Goal: Task Accomplishment & Management: Manage account settings

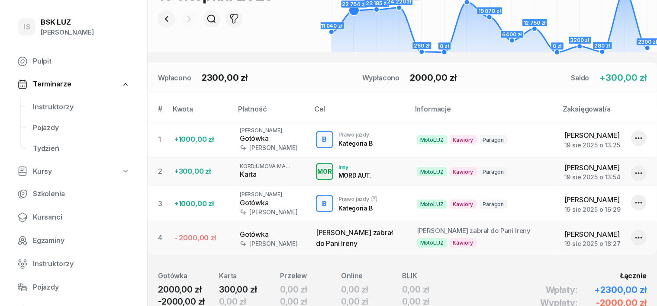
scroll to position [216, 0]
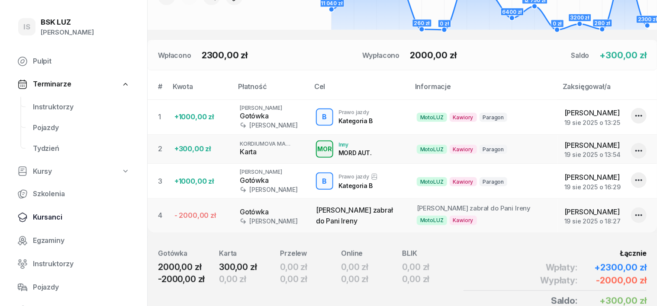
click at [46, 218] on span "Kursanci" at bounding box center [81, 217] width 97 height 11
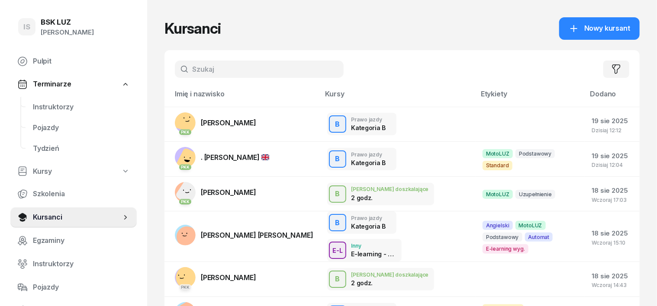
click at [175, 71] on input "text" at bounding box center [259, 69] width 169 height 17
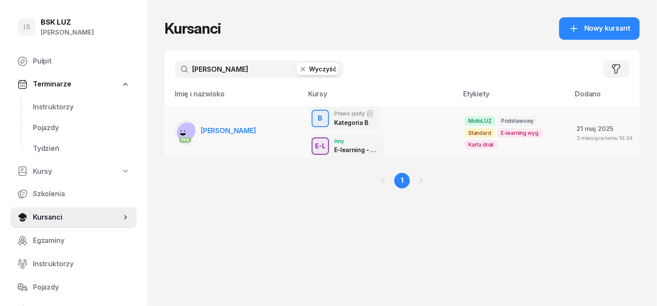
type input "[PERSON_NAME]"
click at [174, 119] on rect at bounding box center [188, 133] width 29 height 29
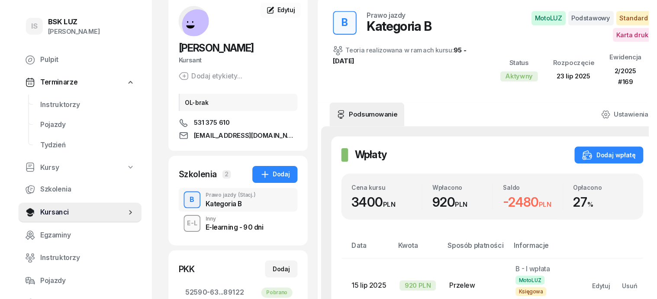
scroll to position [108, 0]
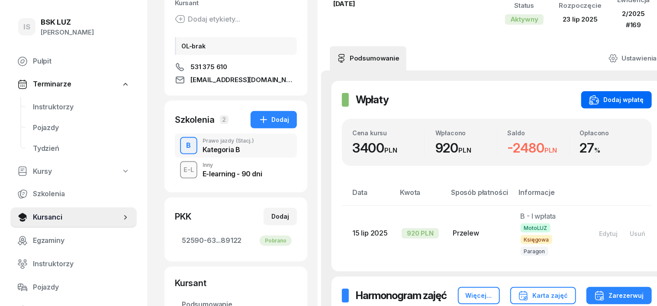
click at [610, 105] on button "Dodaj wpłatę" at bounding box center [616, 99] width 71 height 17
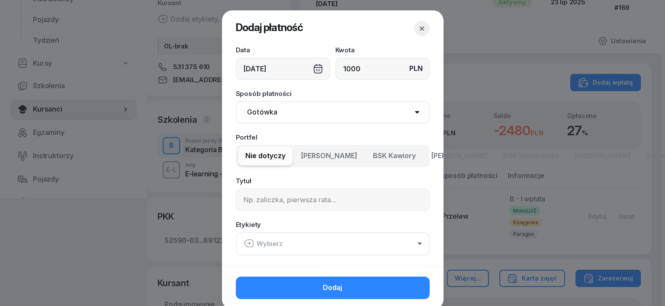
type input "1000"
click at [258, 112] on select "Gotówka Karta Przelew Płatności online BLIK" at bounding box center [333, 112] width 194 height 23
select select "transfer"
click at [236, 101] on select "Gotówka Karta Przelew Płatności online BLIK" at bounding box center [333, 112] width 194 height 23
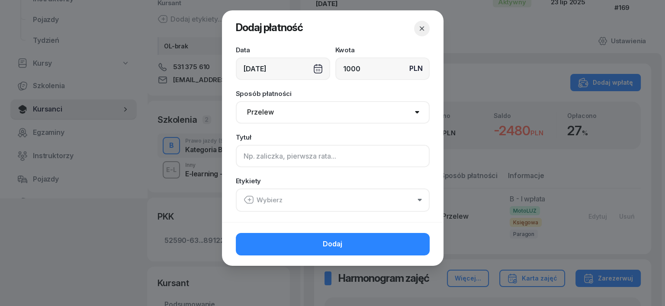
click at [242, 151] on input at bounding box center [333, 156] width 194 height 23
type input "B - II wpłata"
click at [253, 200] on icon "button" at bounding box center [248, 200] width 9 height 7
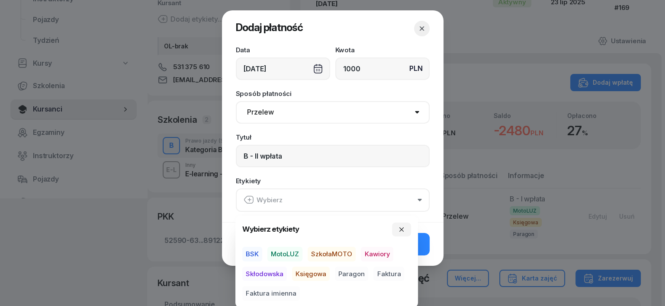
drag, startPoint x: 275, startPoint y: 254, endPoint x: 274, endPoint y: 268, distance: 14.0
click at [276, 255] on span "MotoLUZ" at bounding box center [284, 254] width 35 height 15
drag, startPoint x: 308, startPoint y: 273, endPoint x: 340, endPoint y: 274, distance: 32.5
click at [338, 273] on div "BSK MotoLUZ SzkołaMOTO Kawiory Skłodowska Księgowa Paragon Faktura Faktura imie…" at bounding box center [326, 274] width 169 height 54
click at [340, 274] on span "Paragon" at bounding box center [351, 274] width 33 height 15
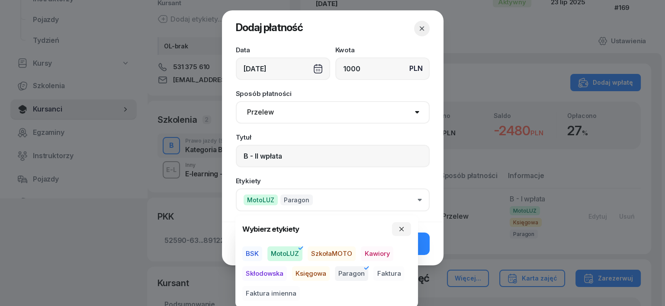
click at [296, 272] on span "Księgowa" at bounding box center [311, 274] width 38 height 15
click at [399, 230] on icon "button" at bounding box center [401, 229] width 7 height 7
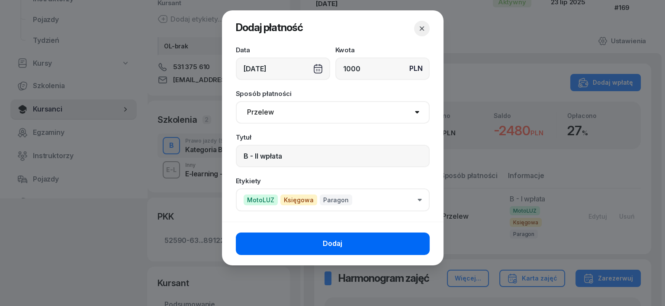
click at [397, 246] on button "Dodaj" at bounding box center [333, 244] width 194 height 23
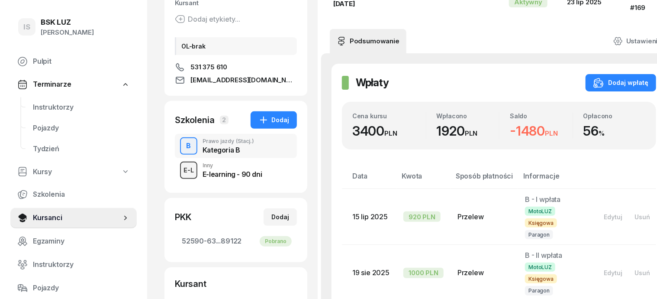
click at [180, 168] on div "E-L" at bounding box center [188, 169] width 17 height 11
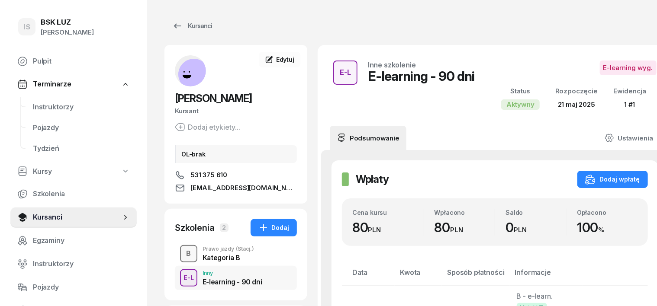
click at [183, 251] on div "B" at bounding box center [189, 254] width 12 height 15
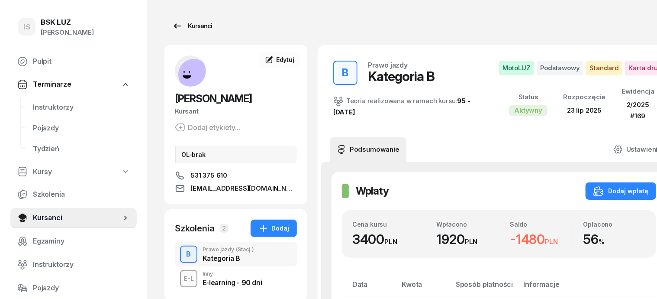
click at [184, 26] on div "Kursanci" at bounding box center [192, 26] width 40 height 10
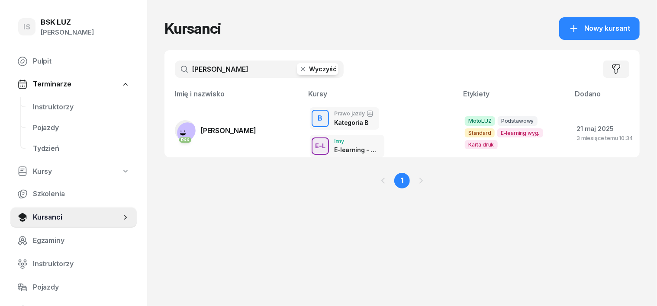
click at [299, 69] on icon "button" at bounding box center [303, 69] width 9 height 9
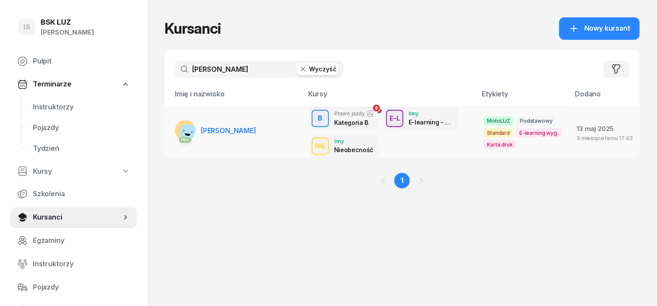
type input "[PERSON_NAME]"
click at [179, 130] on rect at bounding box center [191, 136] width 24 height 24
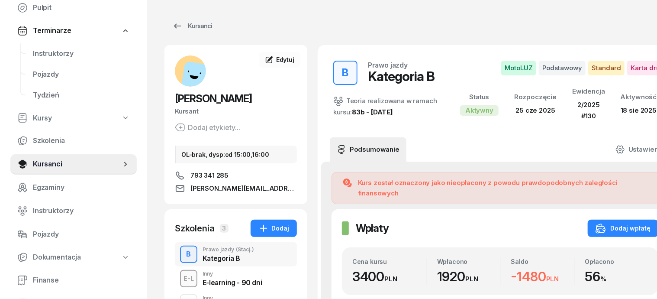
scroll to position [54, 0]
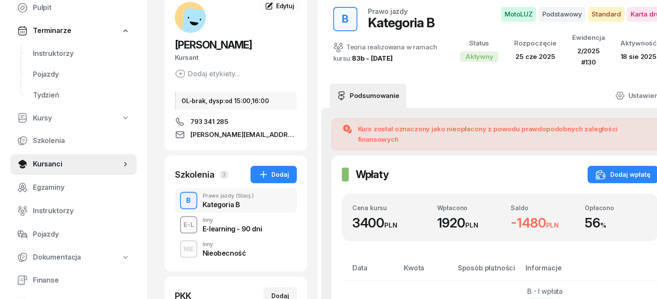
click at [180, 248] on div "NIE" at bounding box center [188, 248] width 17 height 11
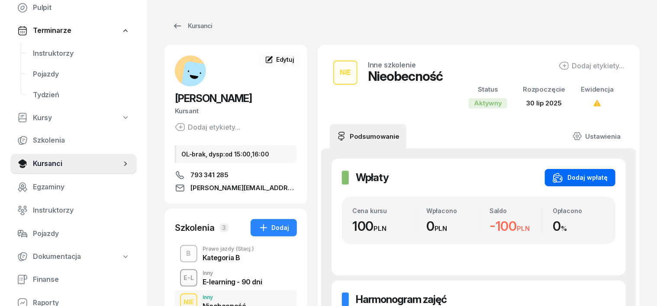
click at [595, 180] on div "Dodaj wpłatę" at bounding box center [580, 178] width 55 height 10
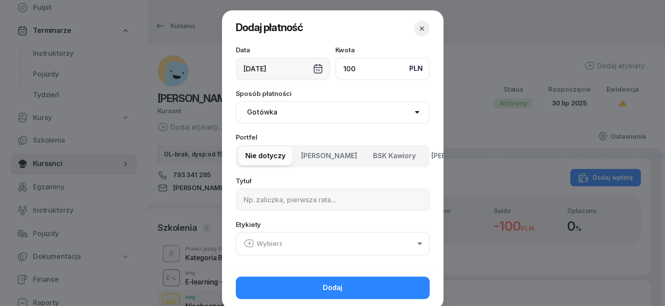
type input "100"
click at [257, 113] on select "Gotówka Karta Przelew Płatności online BLIK" at bounding box center [333, 112] width 194 height 23
select select "transfer"
click at [236, 101] on select "Gotówka Karta Przelew Płatności online BLIK" at bounding box center [333, 112] width 194 height 23
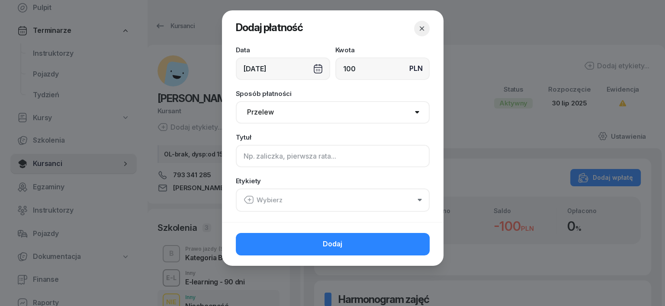
click at [244, 158] on input at bounding box center [333, 156] width 194 height 23
type input "B - NB"
click at [249, 200] on icon "button" at bounding box center [249, 200] width 3 height 0
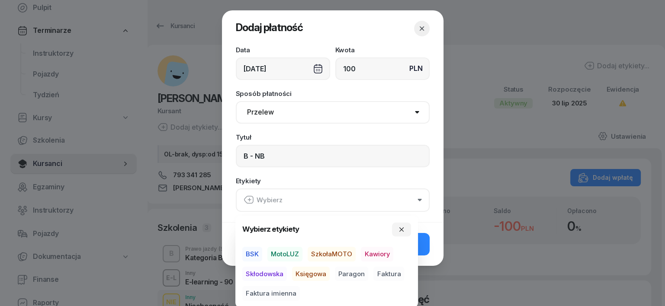
click at [293, 253] on span "MotoLUZ" at bounding box center [284, 254] width 35 height 15
drag, startPoint x: 300, startPoint y: 279, endPoint x: 300, endPoint y: 274, distance: 4.8
click at [300, 274] on span "Księgowa" at bounding box center [311, 274] width 38 height 15
click at [356, 271] on span "Paragon" at bounding box center [351, 274] width 33 height 15
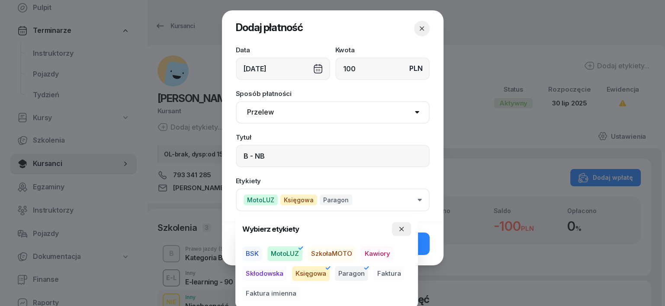
click at [402, 228] on icon "button" at bounding box center [401, 229] width 7 height 7
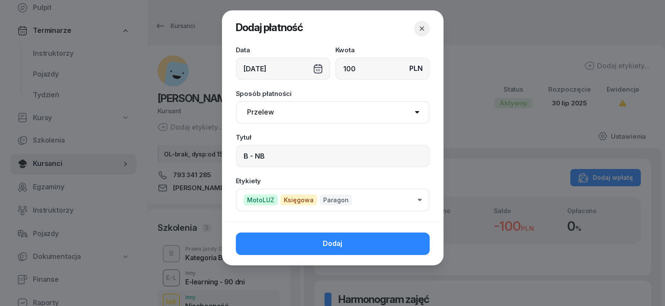
drag, startPoint x: 408, startPoint y: 242, endPoint x: 402, endPoint y: 241, distance: 5.6
click at [408, 241] on button "Dodaj" at bounding box center [333, 244] width 194 height 23
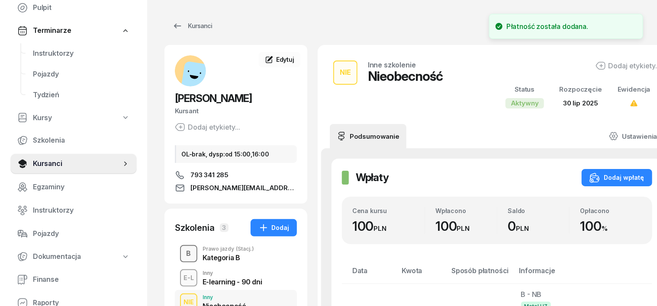
click at [183, 252] on div "B" at bounding box center [189, 254] width 12 height 15
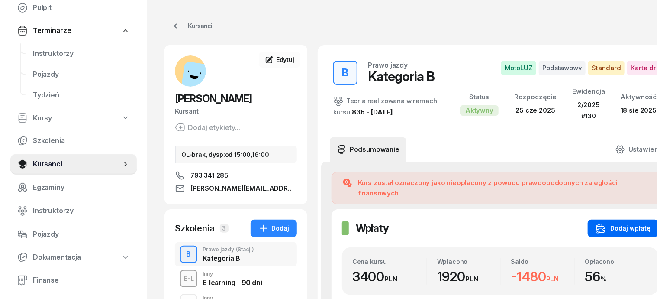
click at [613, 223] on div "Dodaj wpłatę" at bounding box center [623, 228] width 55 height 10
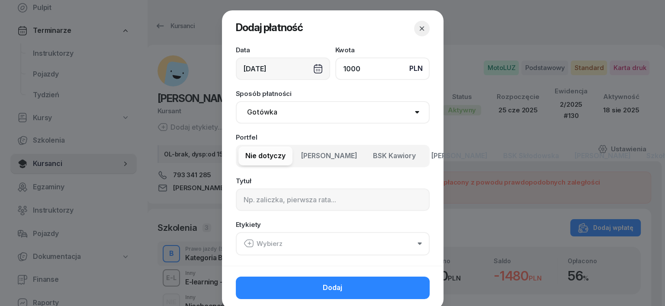
type input "1000"
click at [255, 111] on select "Gotówka Karta Przelew Płatności online BLIK" at bounding box center [333, 112] width 194 height 23
select select "transfer"
click at [236, 101] on select "Gotówka Karta Przelew Płatności online BLIK" at bounding box center [333, 112] width 194 height 23
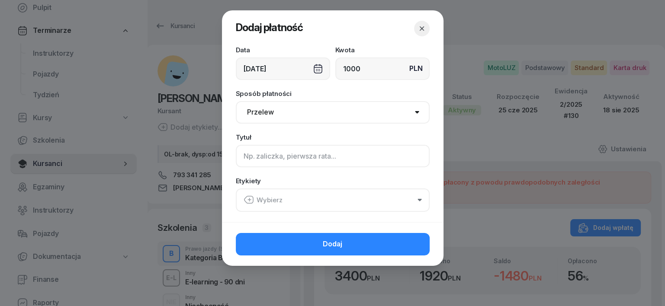
click at [245, 155] on input at bounding box center [333, 156] width 194 height 23
type input "B"
click at [245, 198] on icon "button" at bounding box center [248, 200] width 9 height 7
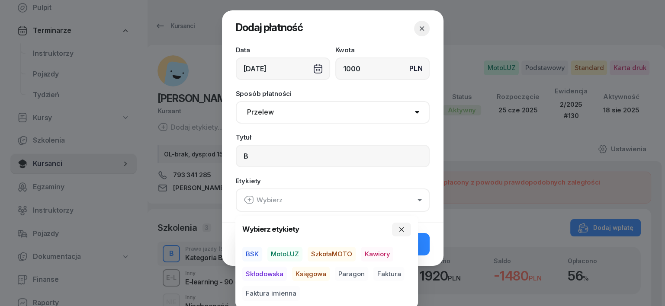
click at [290, 251] on span "MotoLUZ" at bounding box center [284, 254] width 35 height 15
click at [305, 274] on span "Księgowa" at bounding box center [311, 274] width 38 height 15
click at [357, 272] on span "Paragon" at bounding box center [351, 274] width 33 height 15
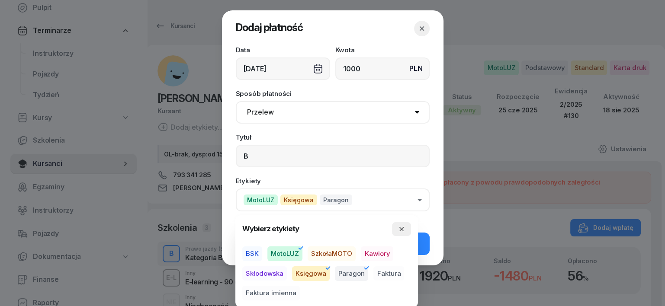
click at [401, 230] on icon "button" at bounding box center [401, 229] width 4 height 4
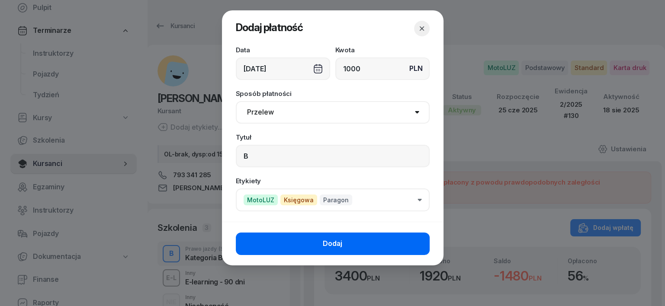
click at [410, 245] on button "Dodaj" at bounding box center [333, 244] width 194 height 23
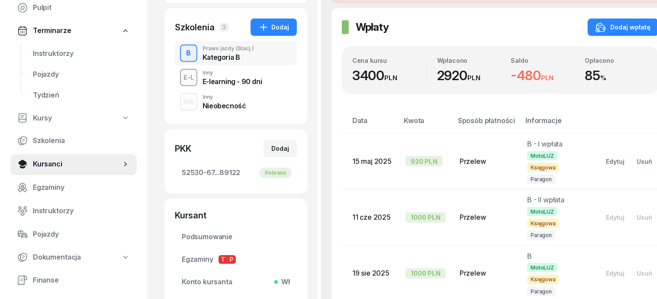
scroll to position [271, 0]
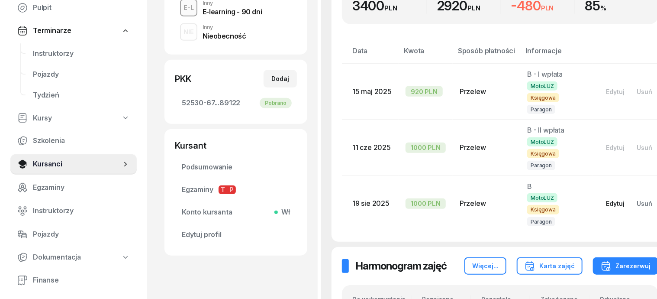
click at [606, 200] on div "Edytuj" at bounding box center [615, 203] width 19 height 7
select select "transfer"
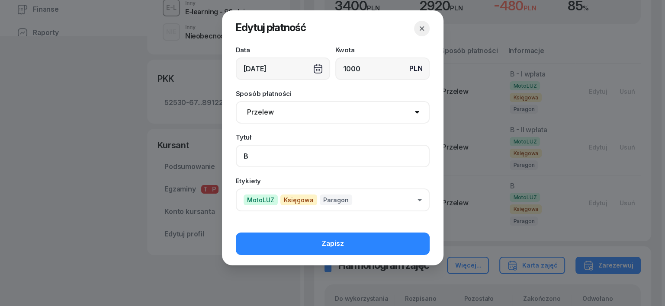
click at [258, 155] on input "B" at bounding box center [333, 156] width 194 height 23
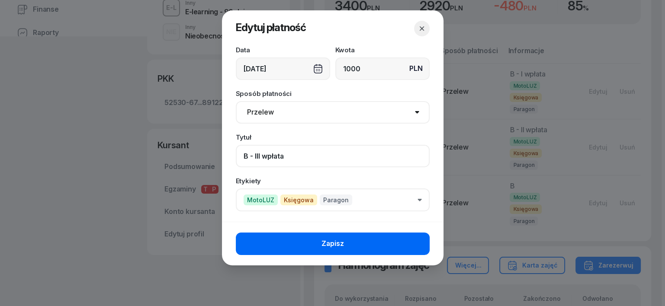
type input "B - III wpłata"
click at [352, 239] on button "Zapisz" at bounding box center [333, 244] width 194 height 23
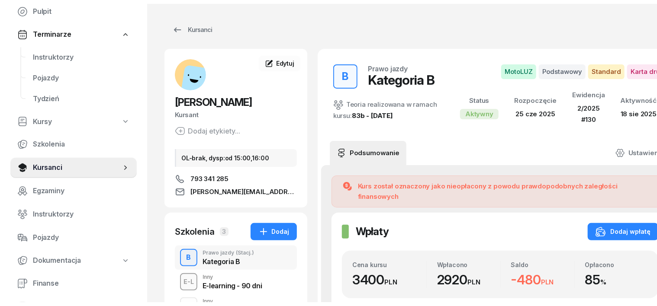
scroll to position [0, 0]
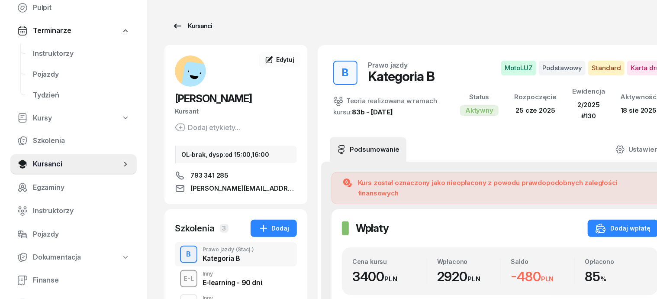
click at [184, 24] on div "Kursanci" at bounding box center [192, 26] width 40 height 10
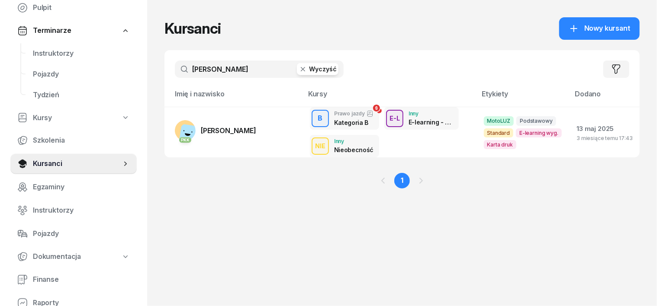
click at [299, 69] on icon "button" at bounding box center [303, 69] width 9 height 9
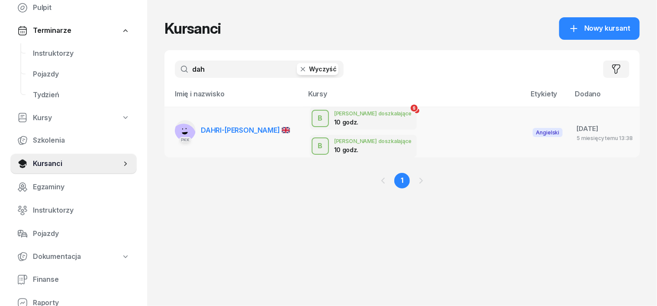
type input "dah"
click at [167, 125] on rect at bounding box center [183, 136] width 33 height 33
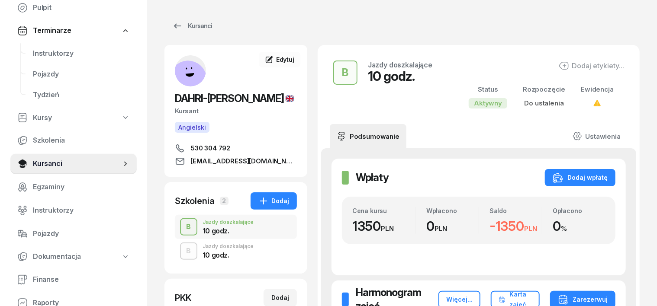
click at [183, 229] on div "B" at bounding box center [189, 227] width 12 height 15
click at [183, 226] on div "B" at bounding box center [189, 227] width 12 height 15
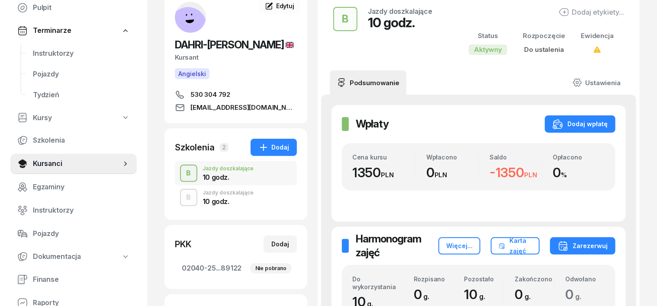
click at [183, 170] on div "B" at bounding box center [189, 173] width 12 height 15
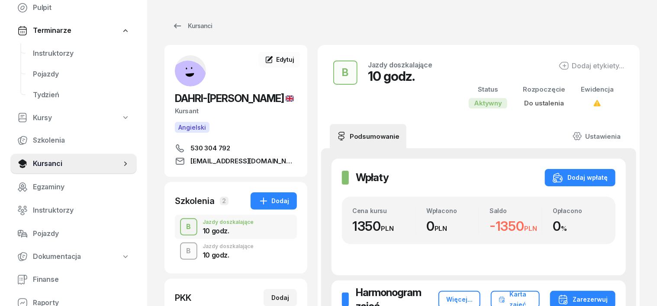
click at [183, 250] on div "B" at bounding box center [189, 251] width 12 height 15
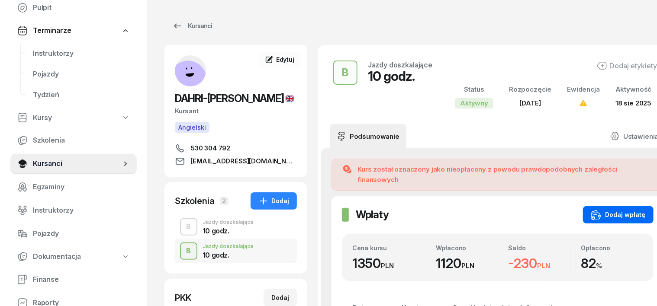
click at [600, 210] on div "Dodaj wpłatę" at bounding box center [618, 215] width 55 height 10
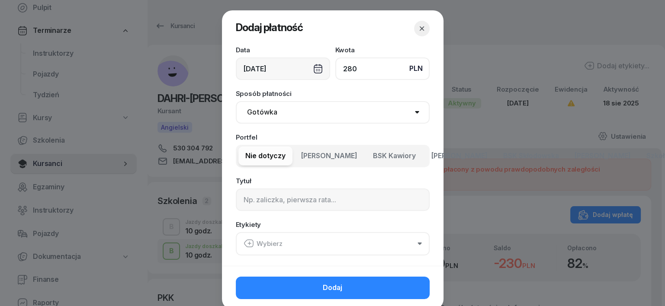
type input "280"
click at [267, 114] on select "Gotówka Karta Przelew Płatności online BLIK" at bounding box center [333, 112] width 194 height 23
select select "transfer"
click at [236, 101] on select "Gotówka Karta Przelew Płatności online BLIK" at bounding box center [333, 112] width 194 height 23
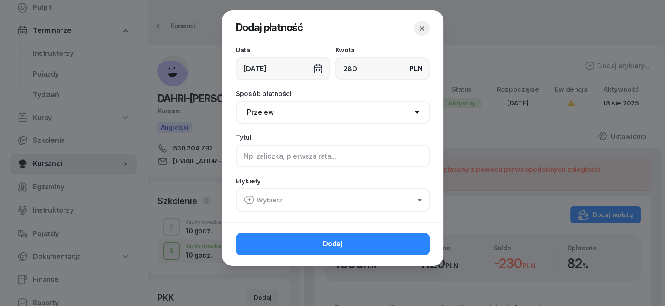
click at [251, 161] on input at bounding box center [333, 156] width 194 height 23
type input "B"
click at [250, 200] on icon "button" at bounding box center [249, 200] width 10 height 10
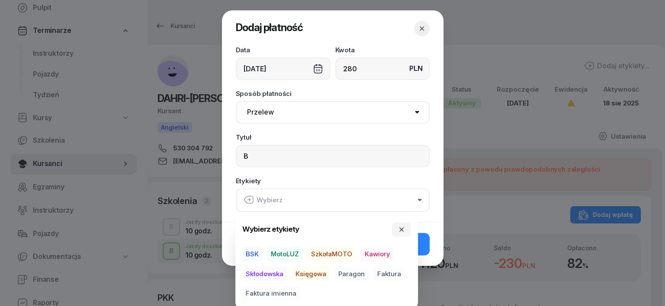
click at [292, 256] on span "MotoLUZ" at bounding box center [284, 254] width 35 height 15
click at [312, 275] on span "Księgowa" at bounding box center [311, 274] width 38 height 15
click at [358, 270] on span "Paragon" at bounding box center [351, 274] width 33 height 15
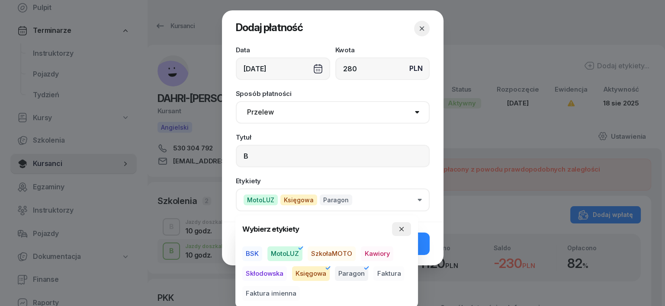
click at [401, 227] on icon "button" at bounding box center [401, 229] width 7 height 7
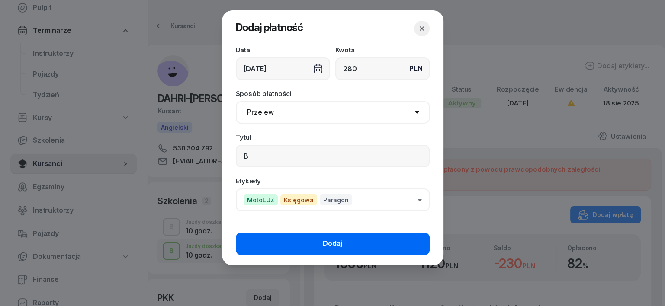
click at [417, 243] on button "Dodaj" at bounding box center [333, 244] width 194 height 23
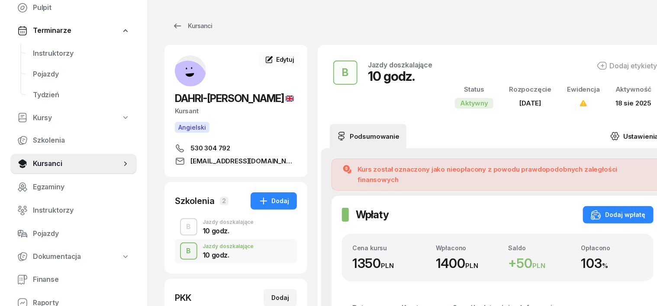
click at [618, 136] on link "Ustawienia" at bounding box center [634, 136] width 62 height 24
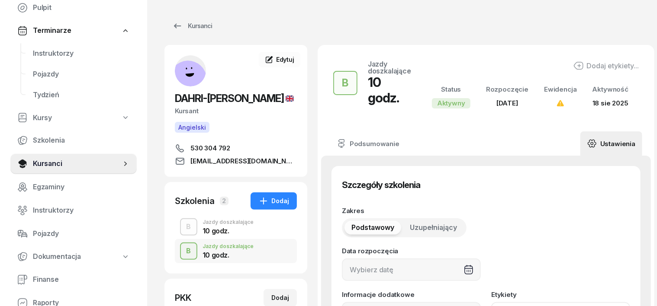
type input "[DATE]"
type input "10"
type input "02040"
type input "25246"
type input "02273"
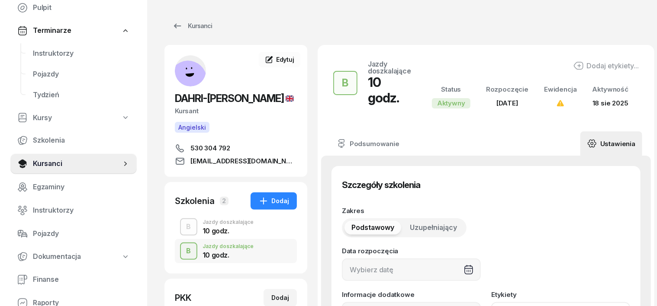
type input "89122"
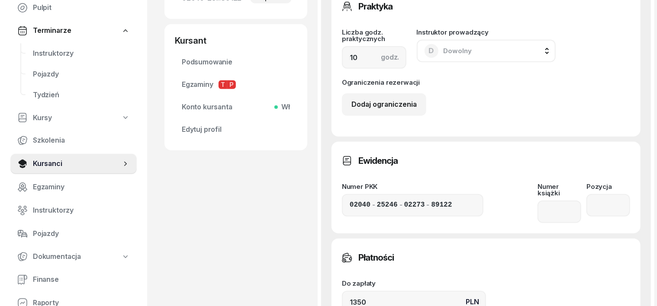
scroll to position [325, 0]
click at [350, 291] on input "1350" at bounding box center [414, 302] width 144 height 23
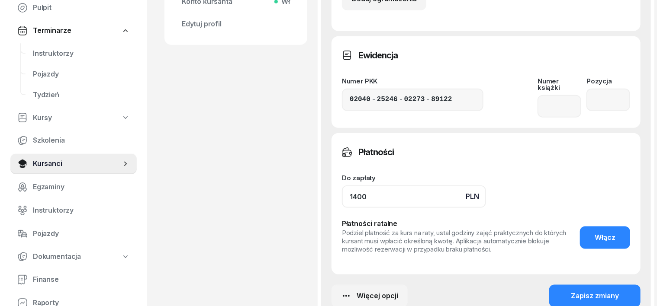
scroll to position [487, 0]
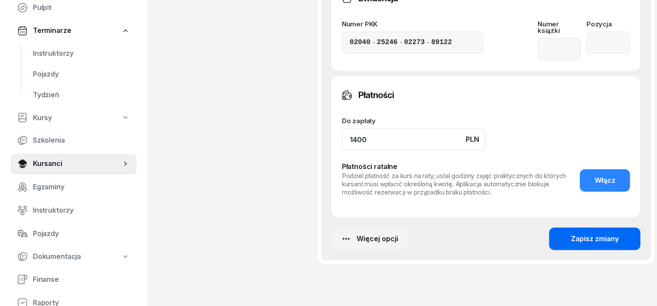
type input "1400"
click at [604, 234] on div "Zapisz zmiany" at bounding box center [595, 239] width 48 height 11
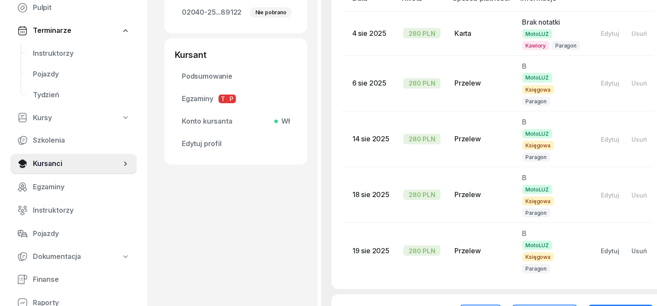
scroll to position [162, 0]
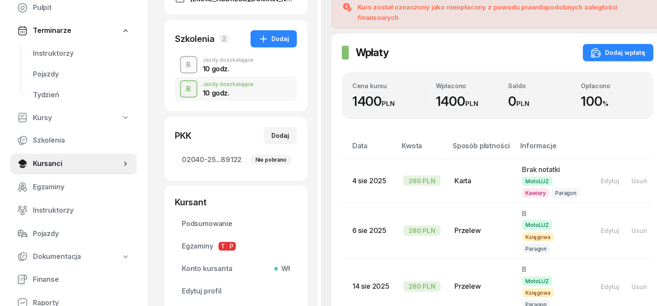
click at [183, 64] on div "B" at bounding box center [189, 65] width 12 height 15
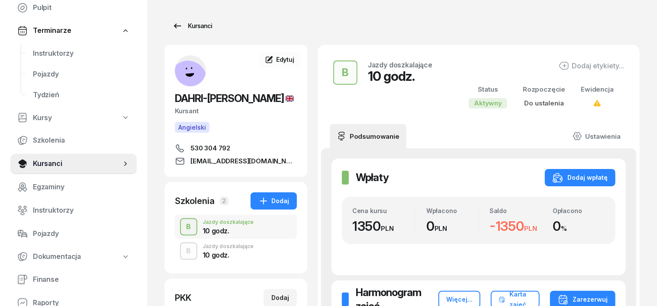
click at [185, 28] on div "Kursanci" at bounding box center [192, 26] width 40 height 10
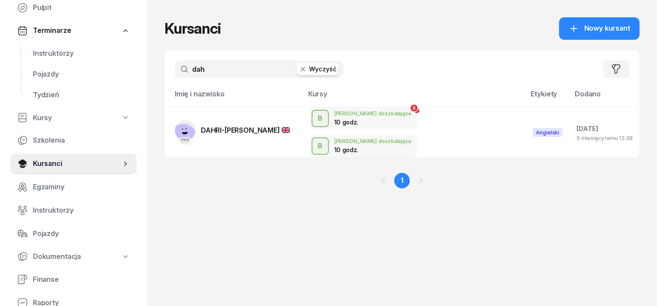
click at [283, 76] on input "dah" at bounding box center [259, 69] width 169 height 17
type input "d"
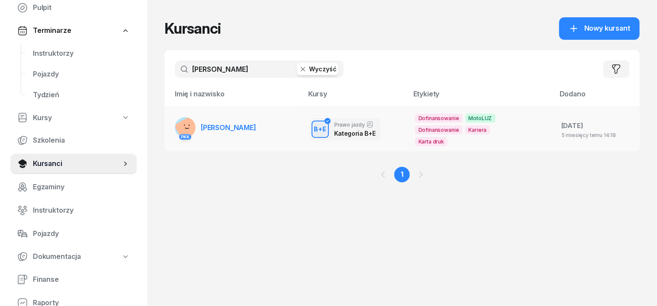
type input "[PERSON_NAME]"
click at [174, 121] on rect at bounding box center [189, 129] width 31 height 31
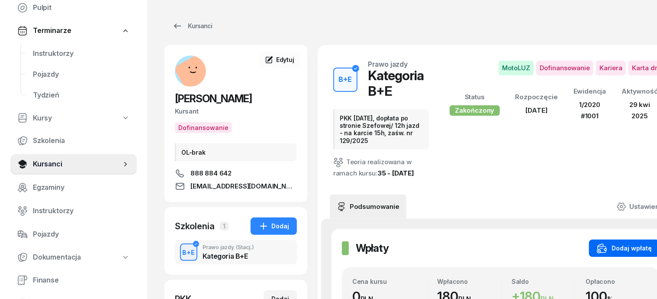
click at [641, 243] on div "Dodaj wpłatę" at bounding box center [624, 248] width 55 height 10
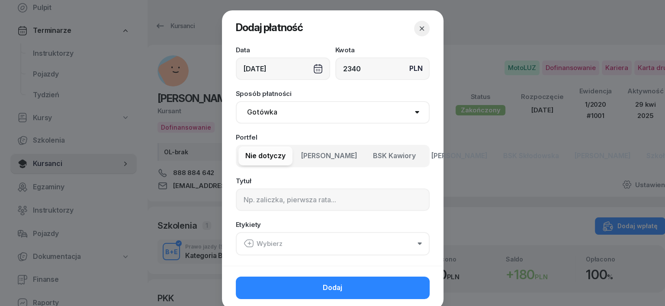
type input "2340"
click at [256, 111] on select "Gotówka Karta Przelew Płatności online BLIK" at bounding box center [333, 112] width 194 height 23
select select "transfer"
click at [236, 101] on select "Gotówka Karta Przelew Płatności online BLIK" at bounding box center [333, 112] width 194 height 23
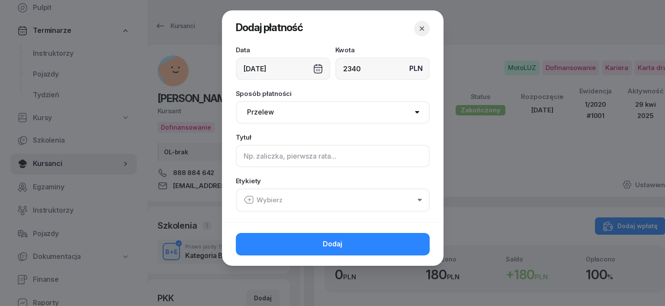
click at [245, 161] on input at bounding box center [333, 156] width 194 height 23
type input "BE - PLUXEE F/8/07/2025 ML"
click at [245, 195] on icon "button" at bounding box center [249, 200] width 10 height 10
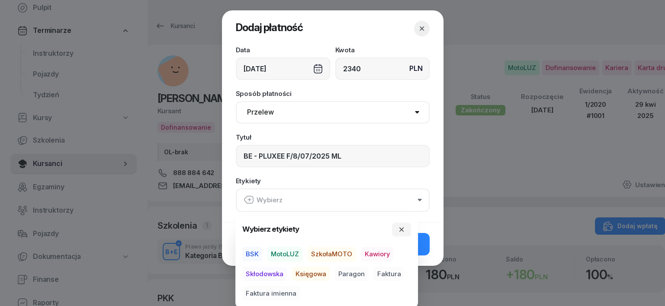
click at [294, 251] on span "MotoLUZ" at bounding box center [284, 254] width 35 height 15
click at [308, 277] on span "Księgowa" at bounding box center [311, 274] width 38 height 15
click at [383, 275] on span "Faktura" at bounding box center [389, 274] width 31 height 15
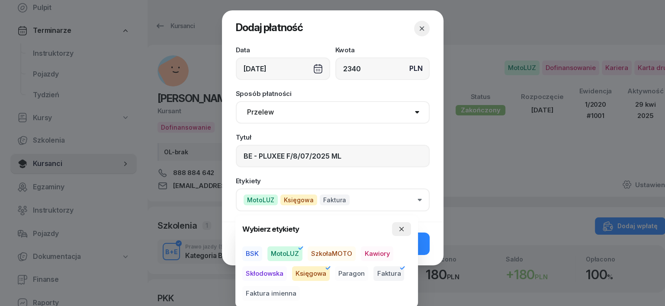
click at [405, 229] on icon "button" at bounding box center [401, 229] width 7 height 7
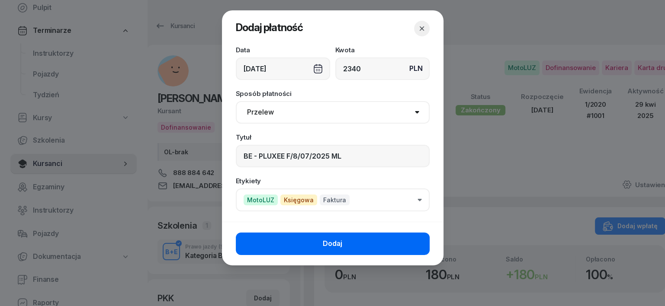
click at [410, 239] on button "Dodaj" at bounding box center [333, 244] width 194 height 23
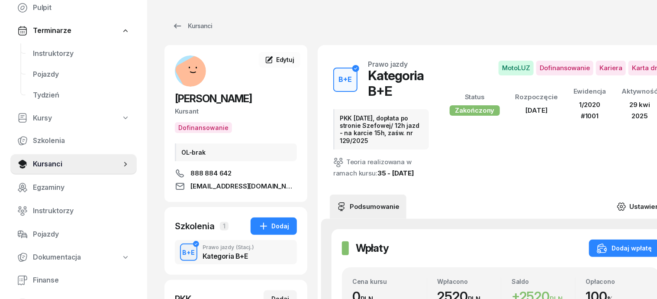
click at [626, 202] on icon at bounding box center [622, 207] width 10 height 10
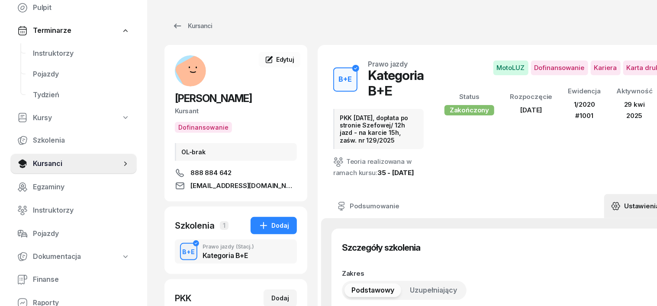
type input "[DATE]"
type input "PKK [DATE], dopłata po stronie Szefowej/ 12h jazd - na karcie 15h, zaśw. nr 129…"
type input "12"
type input "02590"
type input "34040"
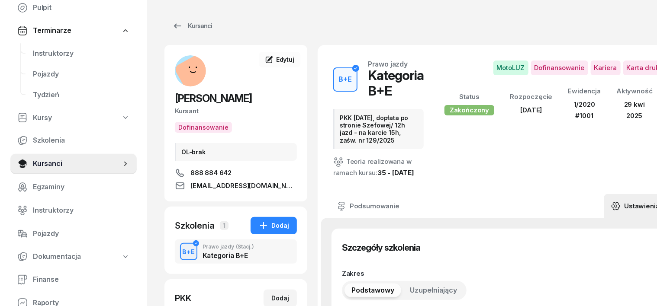
type input "19893"
type input "89123"
type input "1/2020"
type input "1001"
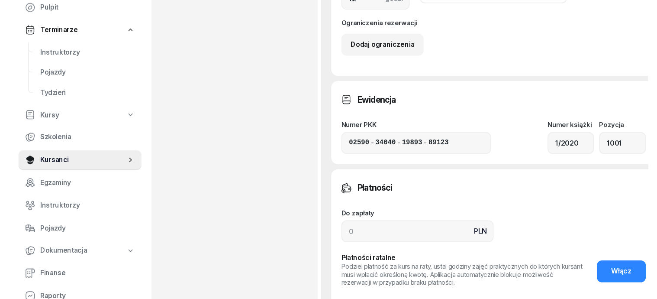
scroll to position [703, 0]
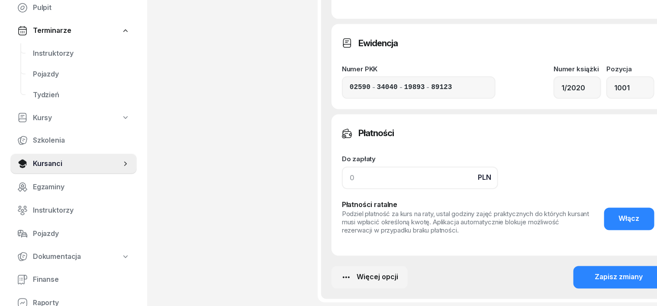
click at [342, 179] on input at bounding box center [420, 178] width 156 height 23
type input "2520"
click at [619, 284] on div "Zapisz zmiany" at bounding box center [619, 277] width 48 height 11
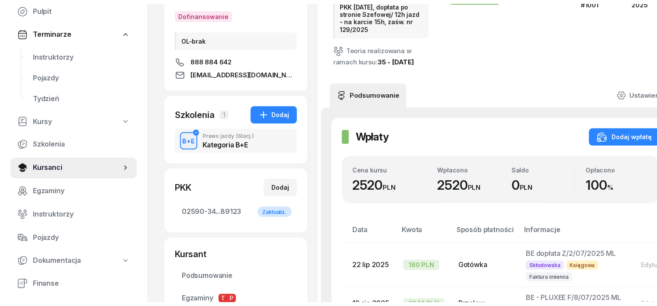
scroll to position [0, 0]
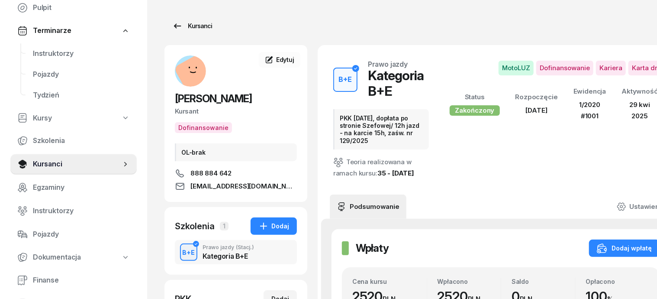
click at [180, 24] on div "Kursanci" at bounding box center [192, 26] width 40 height 10
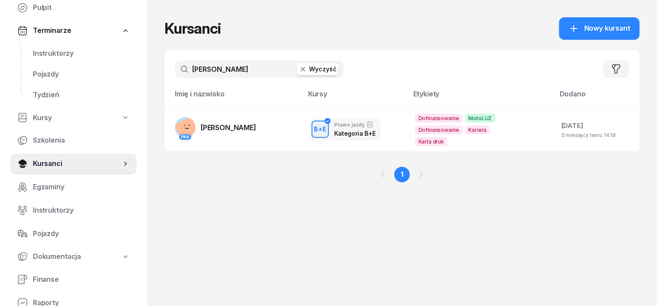
click at [299, 68] on icon "button" at bounding box center [303, 69] width 9 height 9
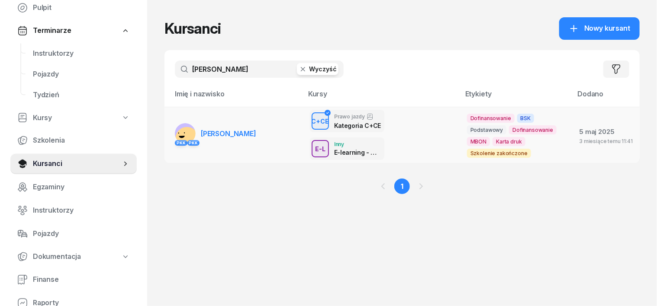
type input "[PERSON_NAME]"
click at [172, 132] on rect at bounding box center [187, 138] width 30 height 30
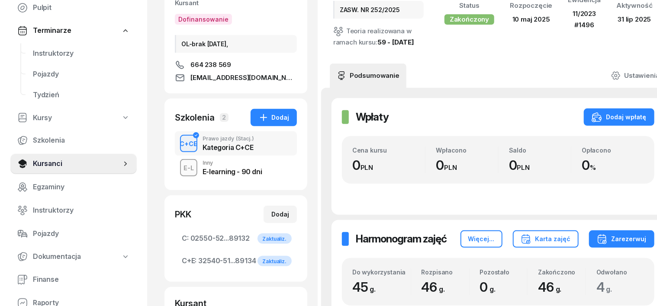
scroll to position [54, 0]
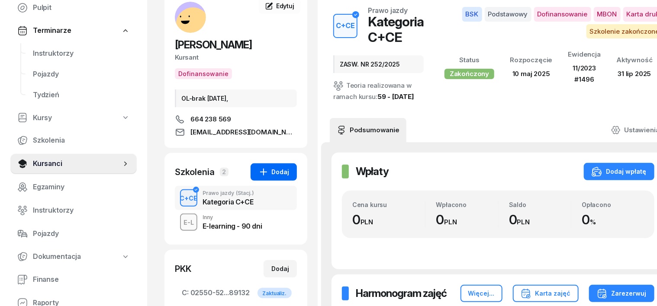
click at [263, 171] on div "Dodaj" at bounding box center [273, 172] width 31 height 10
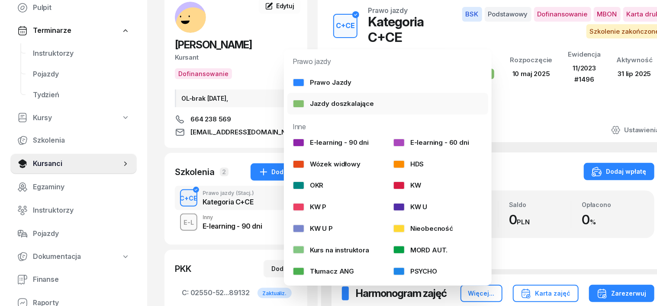
click at [299, 106] on div at bounding box center [299, 104] width 12 height 9
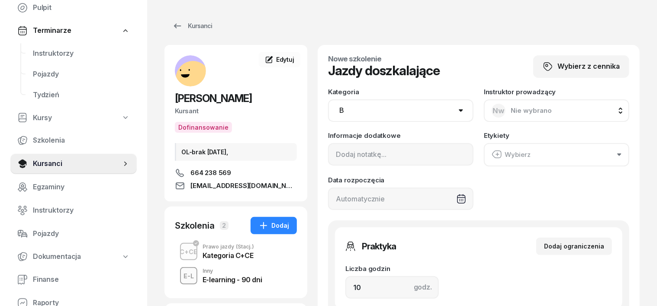
click at [463, 107] on select "AM A1 A2 A B1 B B+E C1 C1+E C C+E D1 D1+E D D+E T Tram C+CE C+D" at bounding box center [400, 111] width 145 height 23
select select "C+E"
click at [328, 100] on select "AM A1 A2 A B1 B B+E C1 C1+E C C+E D1 D1+E D D+E T Tram C+CE C+D" at bounding box center [400, 111] width 145 height 23
click at [346, 285] on input "10" at bounding box center [391, 288] width 93 height 23
type input "1"
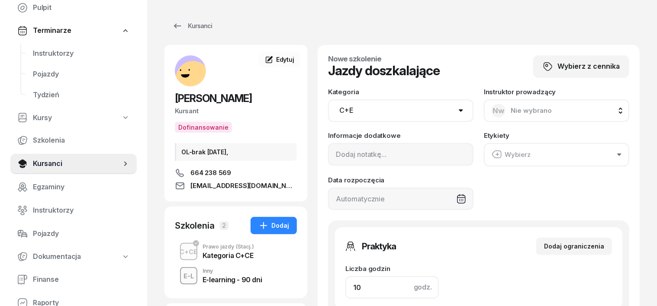
type input "120"
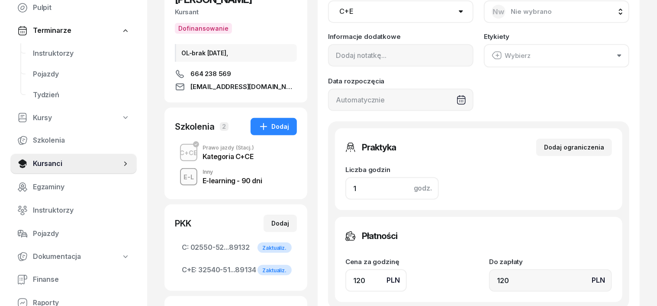
scroll to position [108, 0]
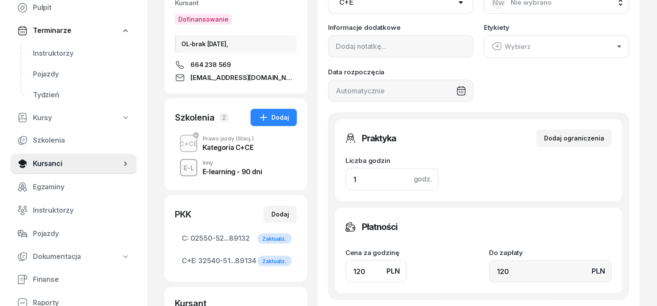
type input "1"
click at [345, 268] on input "120" at bounding box center [375, 272] width 61 height 23
type input "10"
type input "180"
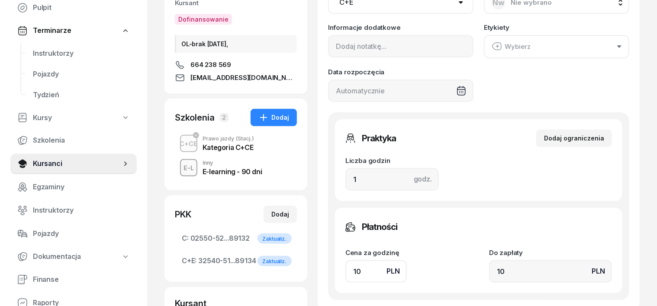
type input "180"
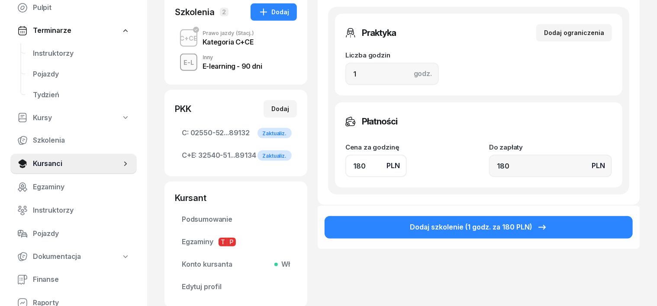
scroll to position [216, 0]
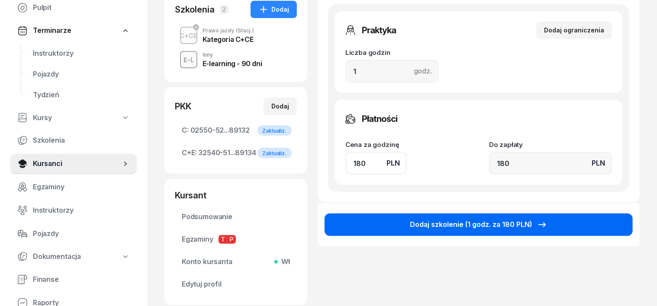
type input "180"
click at [518, 227] on div "Dodaj szkolenie (1 godz. za 180 PLN)" at bounding box center [479, 224] width 138 height 11
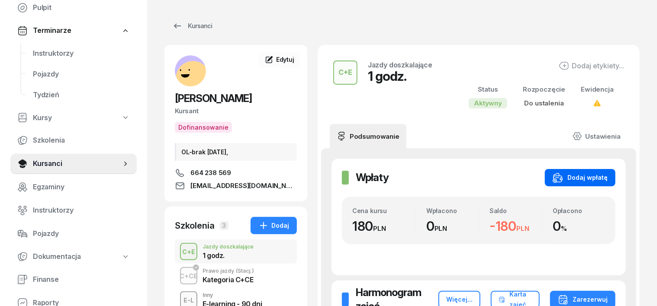
click at [599, 175] on div "Dodaj wpłatę" at bounding box center [580, 178] width 55 height 10
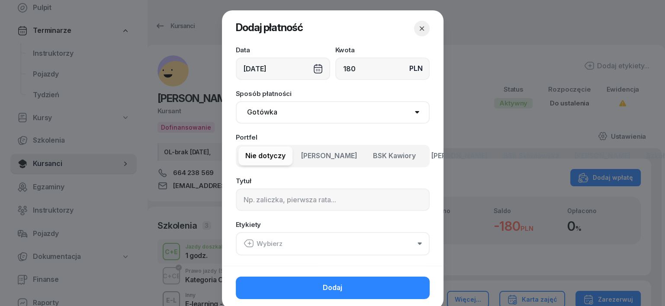
type input "180"
click at [258, 114] on select "Gotówka Karta Przelew Płatności online BLIK" at bounding box center [333, 112] width 194 height 23
select select "transfer"
click at [236, 101] on select "Gotówka Karta Przelew Płatności online BLIK" at bounding box center [333, 112] width 194 height 23
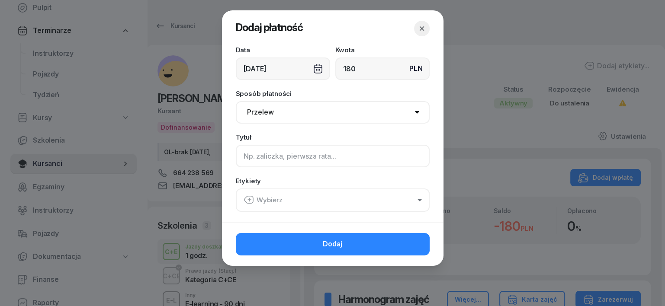
click at [245, 156] on input at bounding box center [333, 156] width 194 height 23
type input "[PERSON_NAME]"
click at [249, 199] on icon "button" at bounding box center [249, 200] width 0 height 3
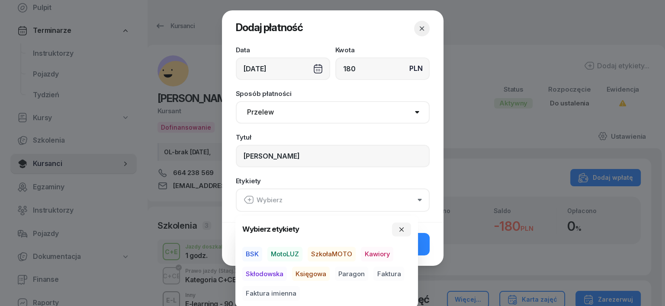
click at [251, 255] on span "BSK" at bounding box center [252, 254] width 20 height 15
click at [302, 274] on span "Księgowa" at bounding box center [311, 274] width 38 height 15
click at [347, 273] on span "Paragon" at bounding box center [351, 274] width 33 height 15
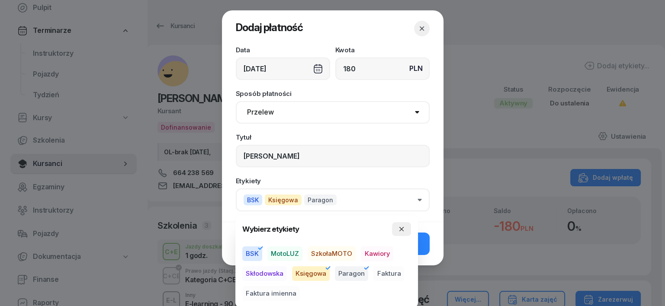
click at [406, 226] on button "button" at bounding box center [401, 229] width 19 height 14
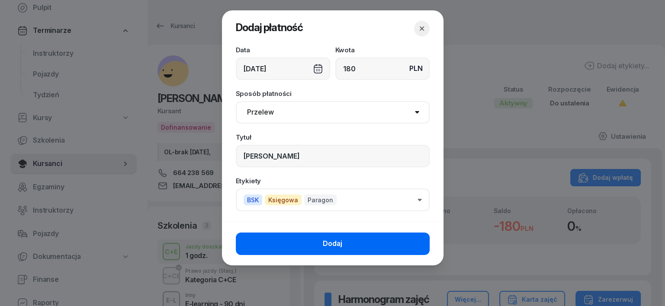
click at [372, 239] on button "Dodaj" at bounding box center [333, 244] width 194 height 23
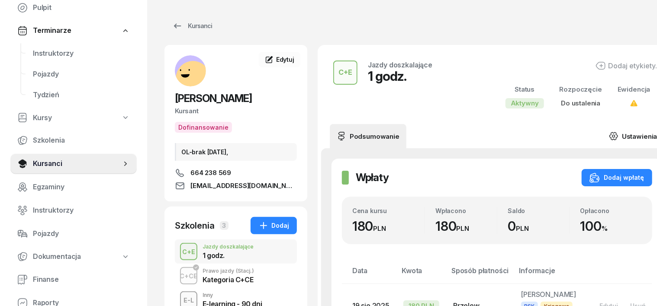
click at [609, 135] on icon at bounding box center [614, 137] width 10 height 10
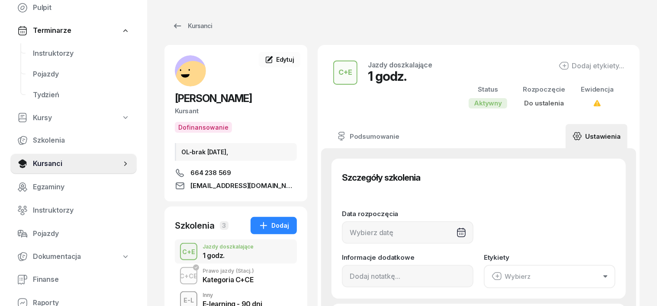
scroll to position [54, 0]
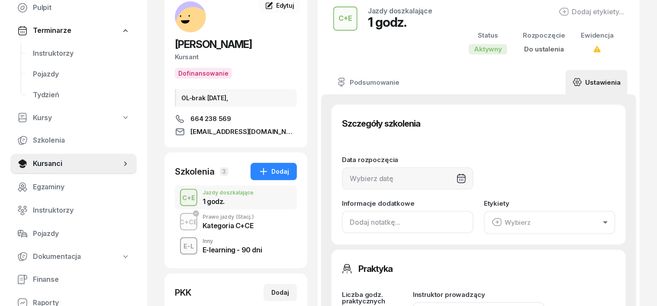
click at [342, 221] on input at bounding box center [408, 222] width 132 height 23
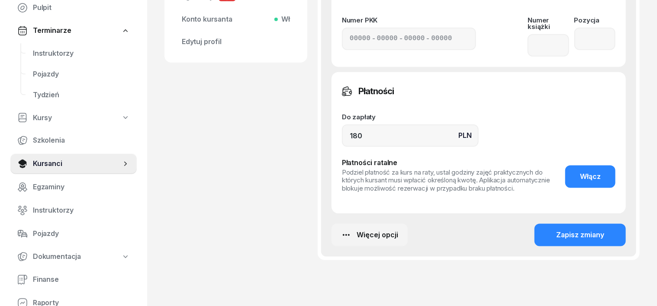
scroll to position [486, 0]
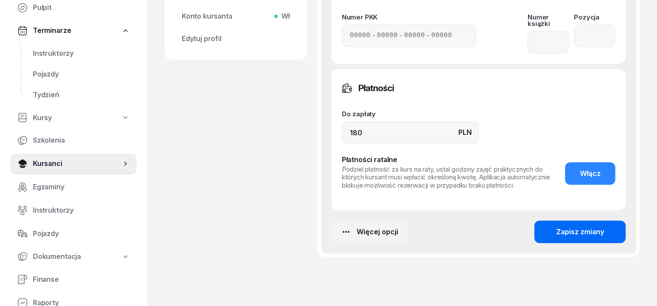
type input "ZREALIZOWANA 1 GODZ. [DATE]"
click at [615, 221] on button "Zapisz zmiany" at bounding box center [580, 232] width 91 height 23
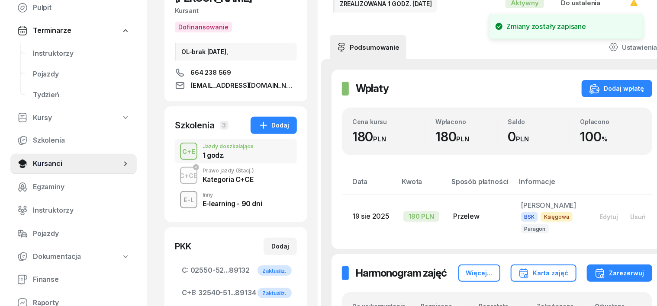
scroll to position [82, 0]
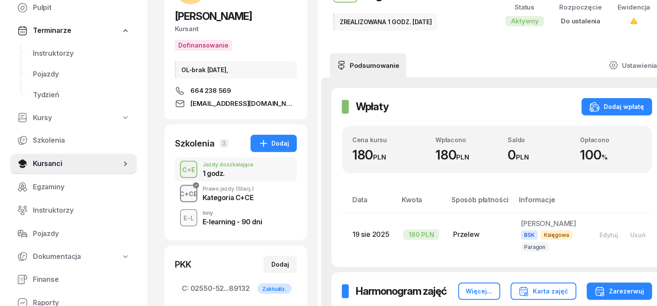
click at [177, 198] on div "C+CE" at bounding box center [189, 194] width 25 height 11
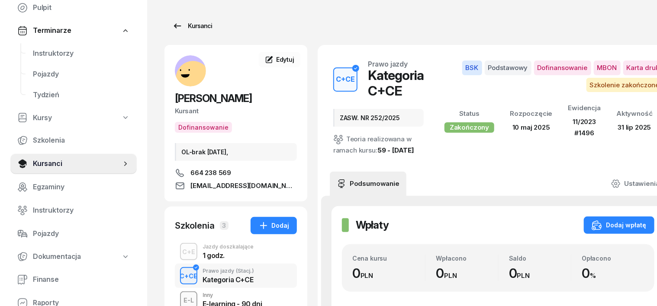
click at [185, 24] on div "Kursanci" at bounding box center [192, 26] width 40 height 10
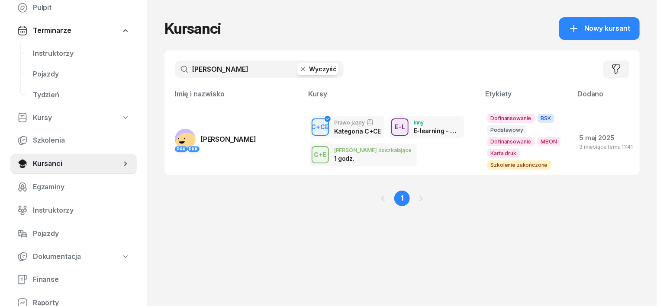
click at [301, 70] on icon "button" at bounding box center [303, 69] width 4 height 4
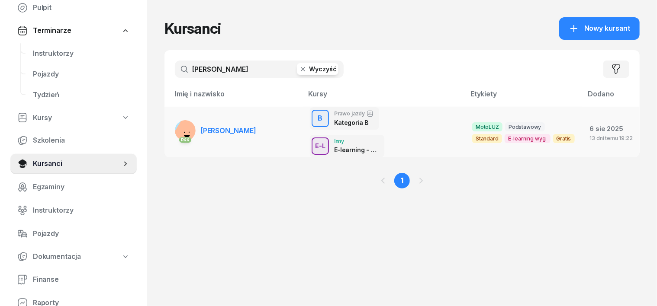
type input "[PERSON_NAME]"
click at [172, 117] on rect at bounding box center [187, 131] width 31 height 31
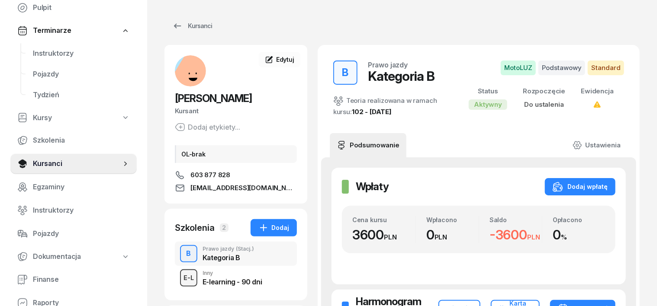
click at [180, 280] on div "E-L" at bounding box center [188, 278] width 17 height 11
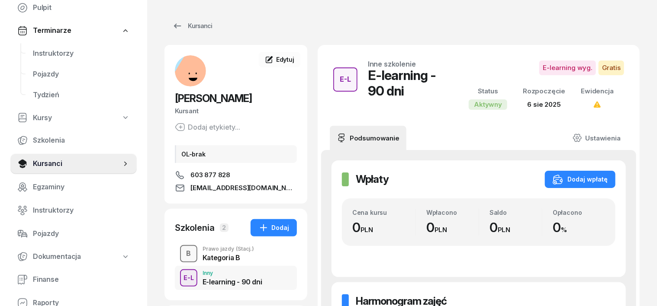
click at [183, 251] on div "B" at bounding box center [189, 254] width 12 height 15
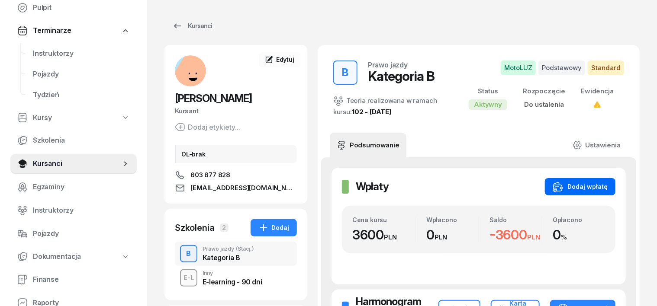
click at [604, 185] on div "Dodaj wpłatę" at bounding box center [580, 187] width 55 height 10
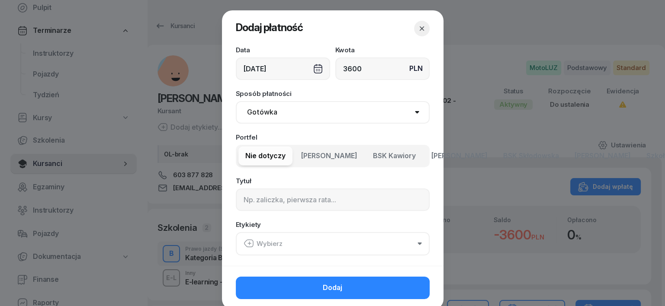
type input "3600"
click at [261, 112] on select "Gotówka Karta Przelew Płatności online BLIK" at bounding box center [333, 112] width 194 height 23
select select "transfer"
click at [236, 101] on select "Gotówka Karta Przelew Płatności online BLIK" at bounding box center [333, 112] width 194 height 23
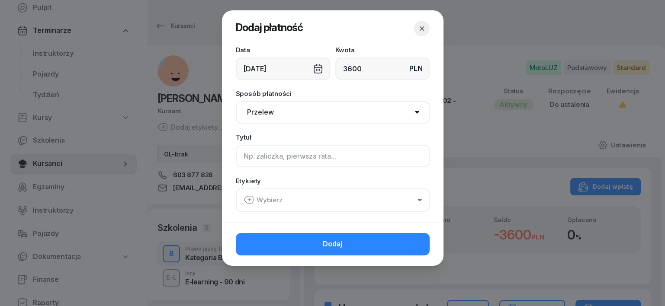
click at [251, 161] on input at bounding box center [333, 156] width 194 height 23
type input "B"
click at [248, 198] on icon "button" at bounding box center [249, 200] width 10 height 10
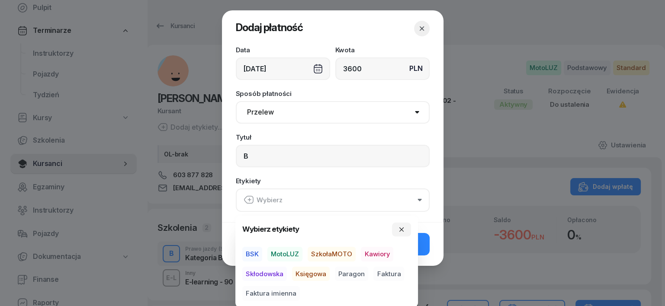
click at [277, 255] on span "MotoLUZ" at bounding box center [284, 254] width 35 height 15
click at [247, 255] on span "BSK" at bounding box center [252, 254] width 20 height 15
click at [295, 249] on span "MotoLUZ" at bounding box center [284, 254] width 35 height 15
drag, startPoint x: 313, startPoint y: 273, endPoint x: 319, endPoint y: 273, distance: 5.6
click at [313, 273] on span "Księgowa" at bounding box center [311, 274] width 38 height 15
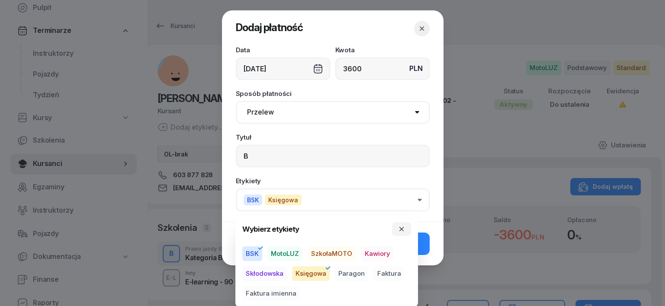
click at [346, 274] on span "Paragon" at bounding box center [351, 274] width 33 height 15
click at [402, 229] on icon "button" at bounding box center [401, 229] width 7 height 7
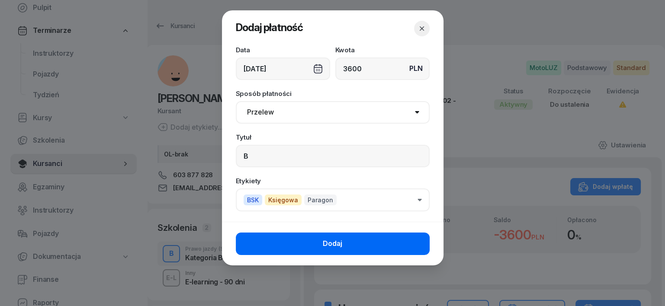
click at [410, 242] on button "Dodaj" at bounding box center [333, 244] width 194 height 23
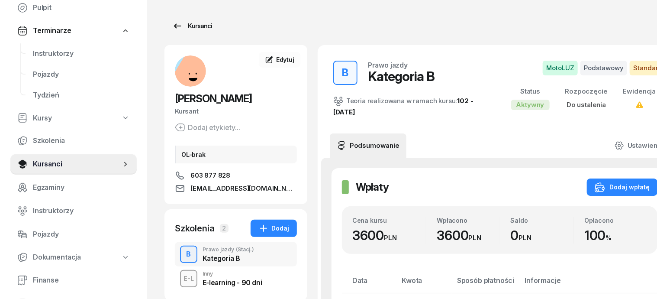
click at [187, 25] on div "Kursanci" at bounding box center [192, 26] width 40 height 10
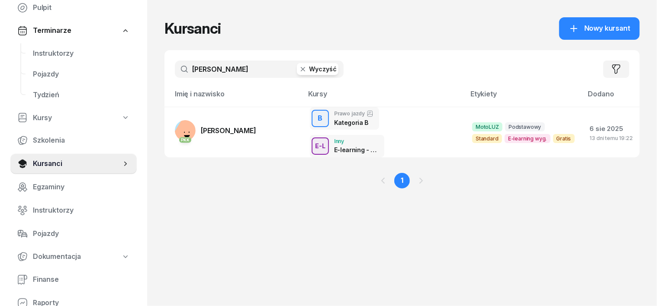
click at [301, 69] on icon "button" at bounding box center [303, 69] width 4 height 4
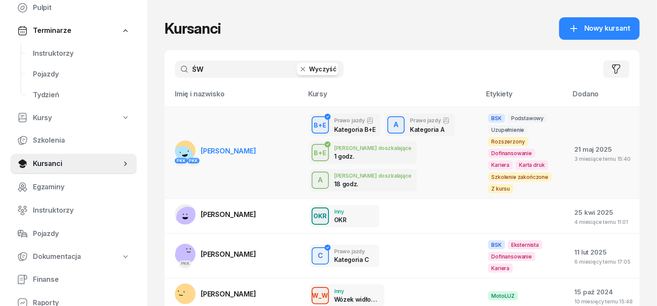
type input "ŚW"
click at [166, 142] on rect at bounding box center [182, 158] width 32 height 32
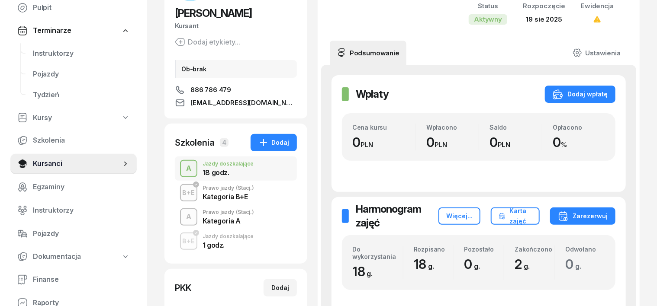
scroll to position [108, 0]
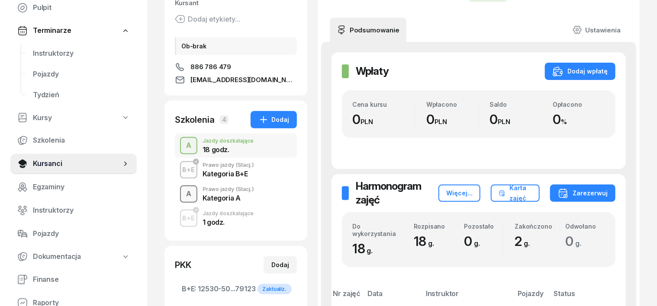
click at [183, 197] on div "A" at bounding box center [189, 194] width 12 height 15
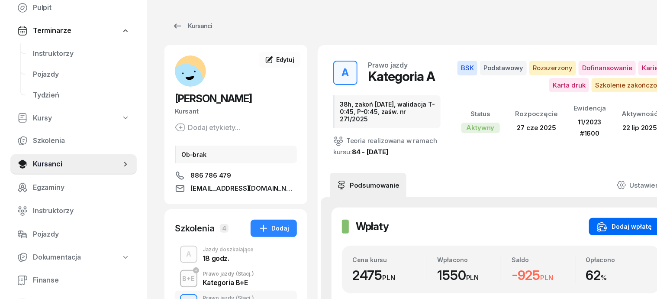
click at [635, 221] on div "Dodaj wpłatę" at bounding box center [624, 226] width 55 height 10
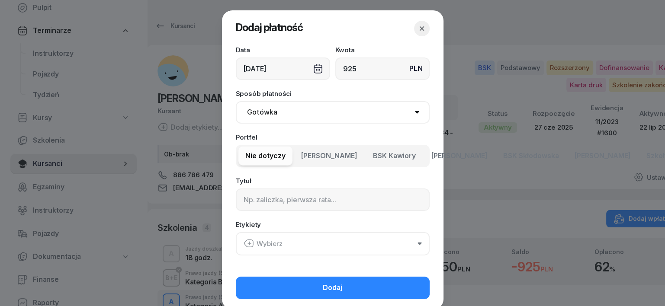
type input "925"
click at [257, 111] on select "Gotówka Karta Przelew Płatności online BLIK" at bounding box center [333, 112] width 194 height 23
select select "transfer"
click at [236, 101] on select "Gotówka Karta Przelew Płatności online BLIK" at bounding box center [333, 112] width 194 height 23
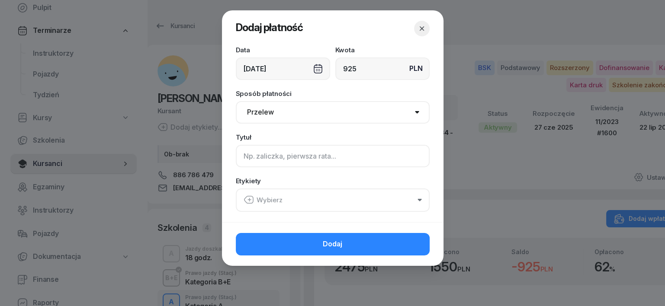
click at [247, 160] on input at bounding box center [333, 156] width 194 height 23
click at [249, 197] on icon "button" at bounding box center [249, 200] width 10 height 10
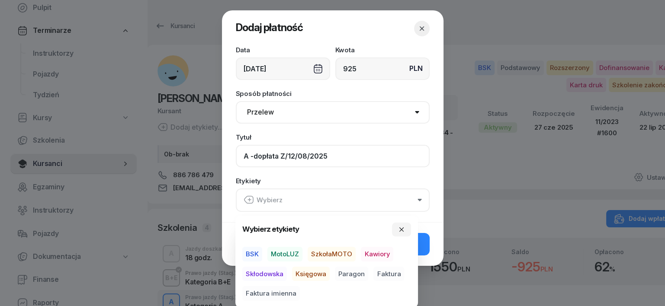
click at [253, 153] on input "A -dopłata Z/12/08/2025" at bounding box center [333, 156] width 194 height 23
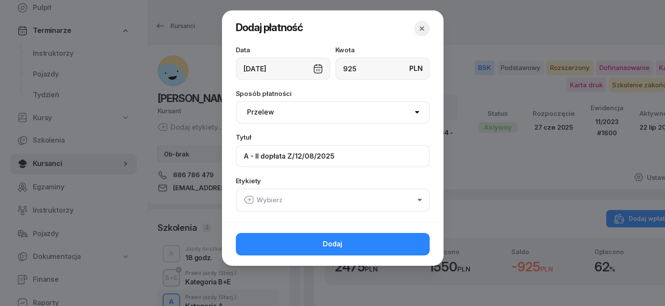
type input "A - II dopłata Z/12/08/2025"
click at [248, 202] on icon "button" at bounding box center [249, 200] width 10 height 10
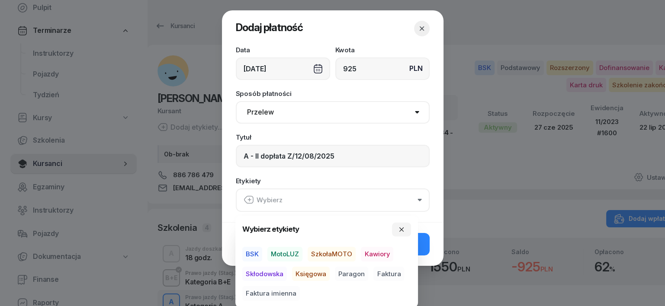
click at [255, 253] on span "BSK" at bounding box center [252, 254] width 20 height 15
drag, startPoint x: 314, startPoint y: 274, endPoint x: 302, endPoint y: 286, distance: 17.1
click at [313, 275] on span "Księgowa" at bounding box center [311, 274] width 38 height 15
click at [292, 291] on span "Faktura imienna" at bounding box center [271, 294] width 58 height 15
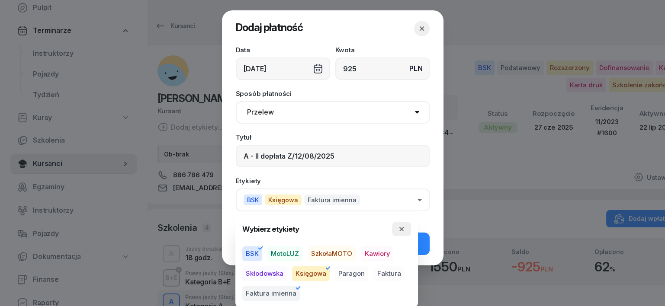
click at [405, 231] on icon "button" at bounding box center [401, 229] width 7 height 7
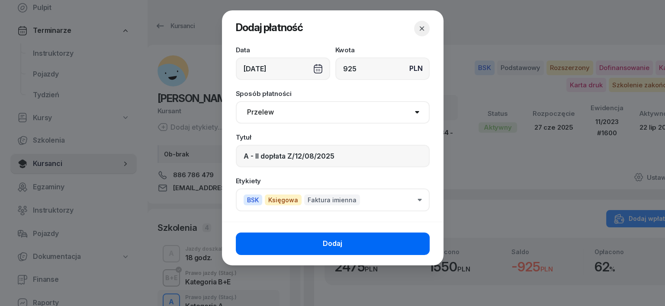
click at [409, 242] on button "Dodaj" at bounding box center [333, 244] width 194 height 23
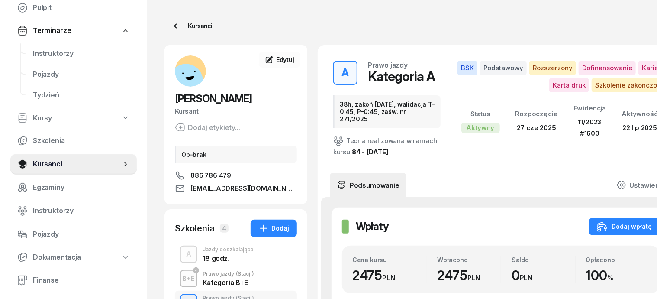
click at [187, 25] on div "Kursanci" at bounding box center [192, 26] width 40 height 10
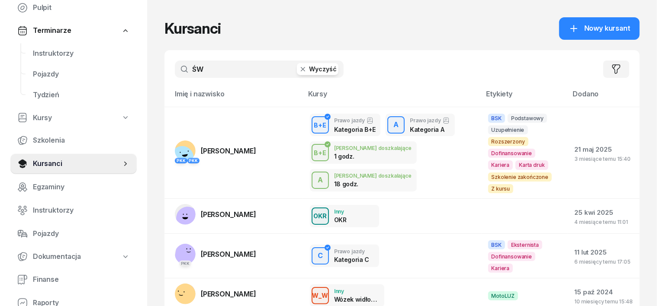
click at [299, 72] on icon "button" at bounding box center [303, 69] width 9 height 9
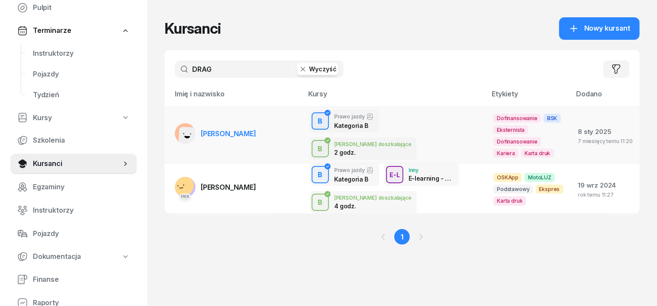
type input "DRAG"
click at [178, 127] on rect at bounding box center [189, 138] width 22 height 22
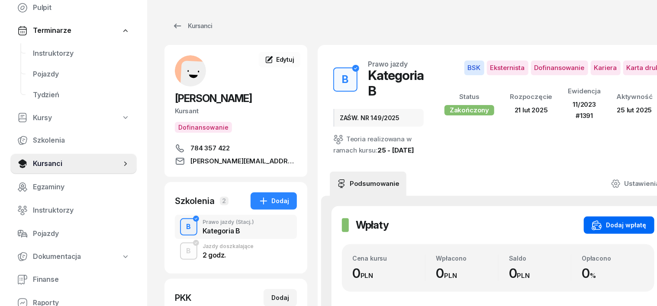
click at [593, 231] on div "Dodaj wpłatę" at bounding box center [619, 225] width 55 height 10
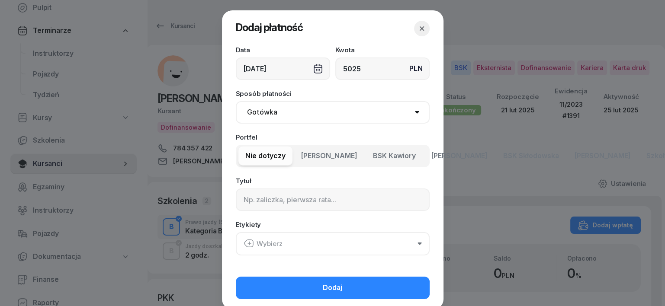
type input "5025"
click at [249, 108] on select "Gotówka Karta Przelew Płatności online BLIK" at bounding box center [333, 112] width 194 height 23
select select "transfer"
click at [236, 101] on select "Gotówka Karta Przelew Płatności online BLIK" at bounding box center [333, 112] width 194 height 23
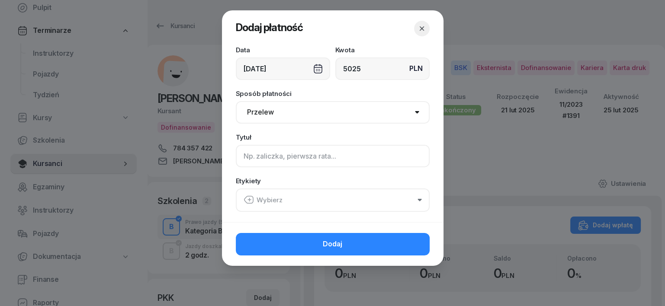
click at [243, 158] on input at bounding box center [333, 156] width 194 height 23
type input "B - PLUXEE F/37/07/2025 S"
click at [251, 203] on icon "button" at bounding box center [249, 200] width 10 height 10
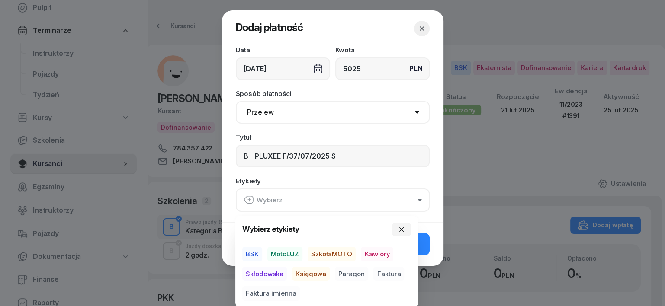
click at [250, 252] on span "BSK" at bounding box center [252, 254] width 20 height 15
drag, startPoint x: 305, startPoint y: 274, endPoint x: 313, endPoint y: 272, distance: 8.1
click at [306, 274] on span "Księgowa" at bounding box center [311, 274] width 38 height 15
click at [388, 274] on span "Faktura" at bounding box center [389, 274] width 31 height 15
click at [399, 229] on icon "button" at bounding box center [401, 229] width 7 height 7
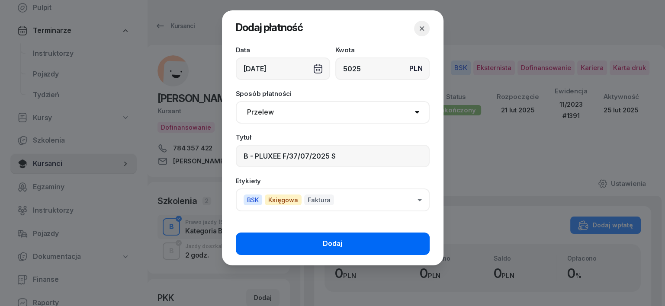
click at [400, 238] on button "Dodaj" at bounding box center [333, 244] width 194 height 23
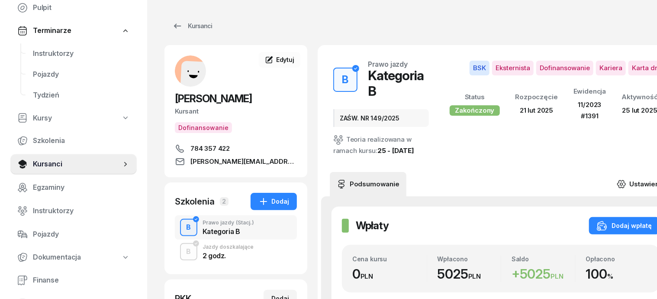
click at [626, 179] on icon at bounding box center [622, 184] width 10 height 10
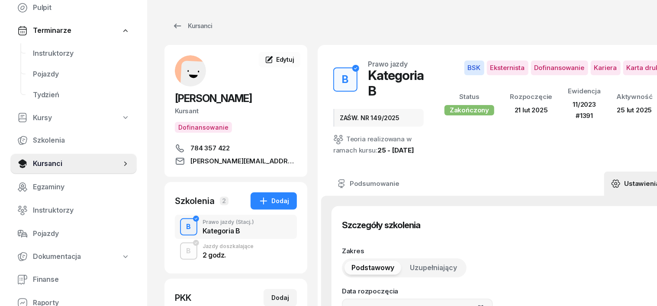
type input "[DATE]"
type input "ZAŚW. NR 149/2025"
type input "40"
type input "11/2023"
type input "1391"
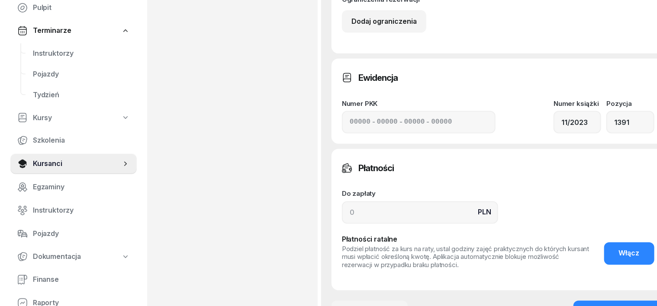
scroll to position [649, 0]
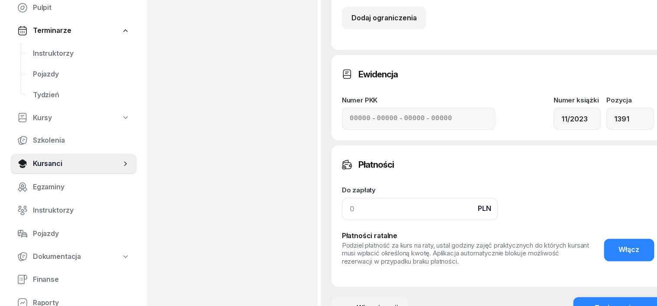
click at [342, 220] on input at bounding box center [420, 209] width 156 height 23
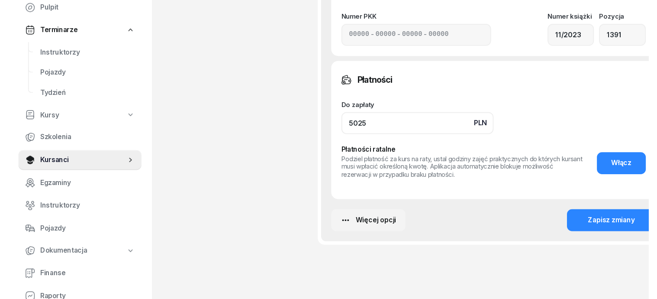
scroll to position [757, 0]
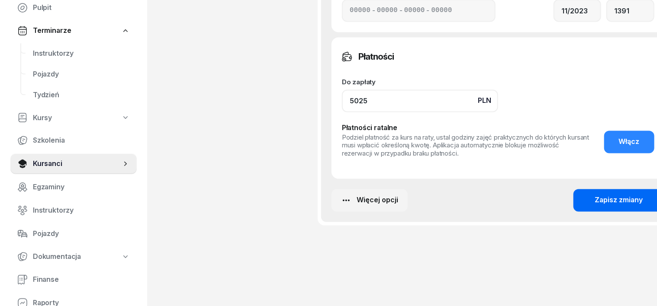
type input "5025"
drag, startPoint x: 603, startPoint y: 209, endPoint x: 626, endPoint y: 209, distance: 22.5
click at [602, 206] on div "Zapisz zmiany" at bounding box center [619, 200] width 48 height 11
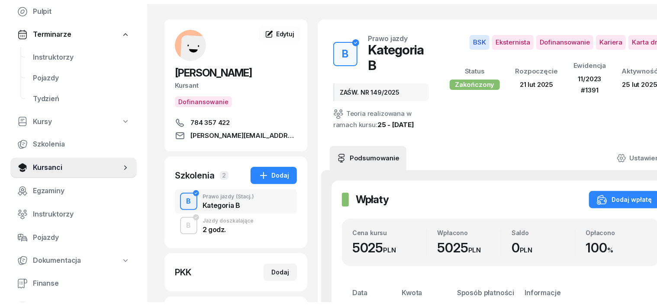
scroll to position [0, 0]
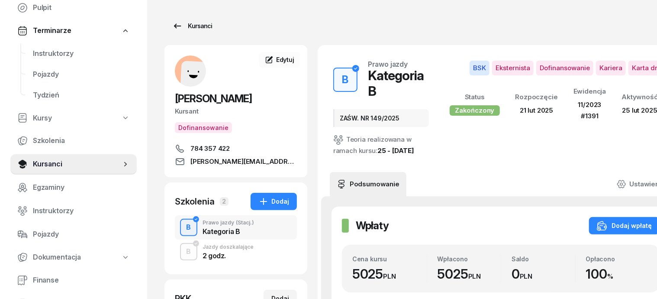
click at [185, 28] on div "Kursanci" at bounding box center [192, 26] width 40 height 10
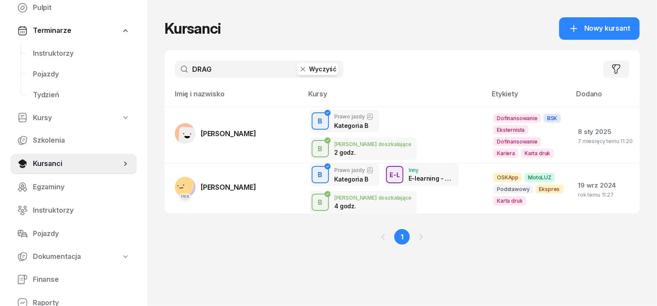
click at [299, 71] on icon "button" at bounding box center [303, 69] width 9 height 9
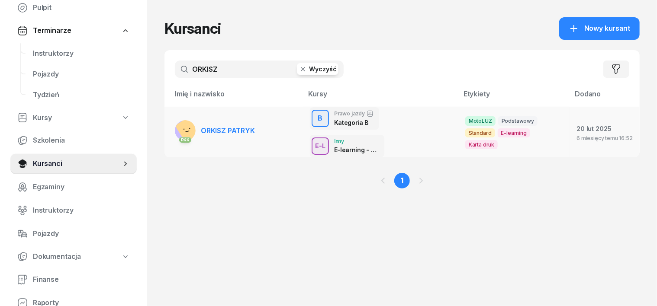
type input "ORKISZ"
click at [175, 118] on rect at bounding box center [189, 129] width 29 height 29
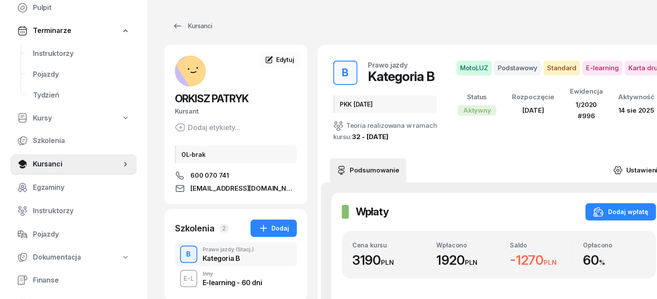
click at [613, 165] on icon at bounding box center [618, 170] width 10 height 10
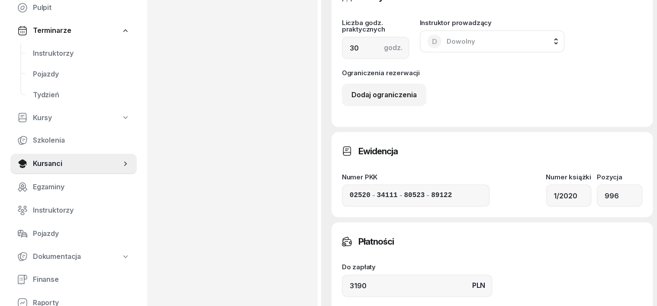
scroll to position [595, 0]
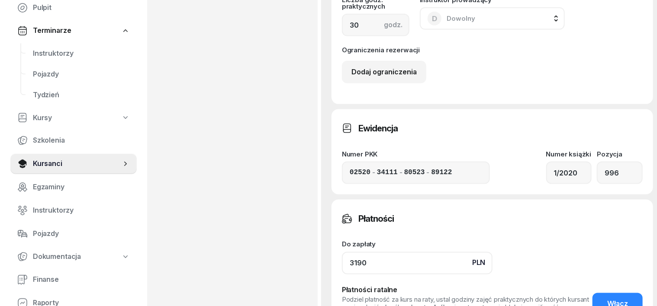
drag, startPoint x: 351, startPoint y: 249, endPoint x: 324, endPoint y: 255, distance: 28.0
click at [348, 252] on input "3190" at bounding box center [417, 263] width 151 height 23
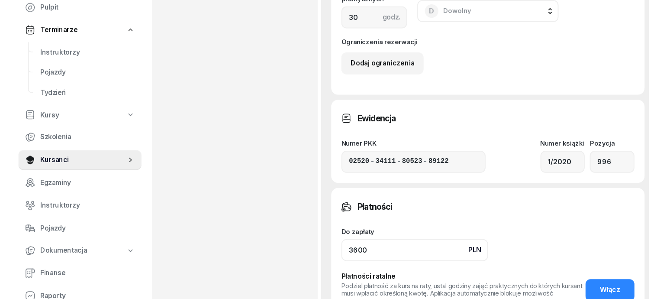
scroll to position [703, 0]
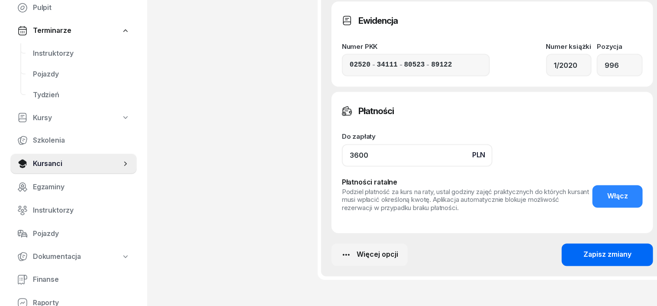
type input "3600"
click at [583, 250] on div "Zapisz zmiany" at bounding box center [607, 255] width 48 height 11
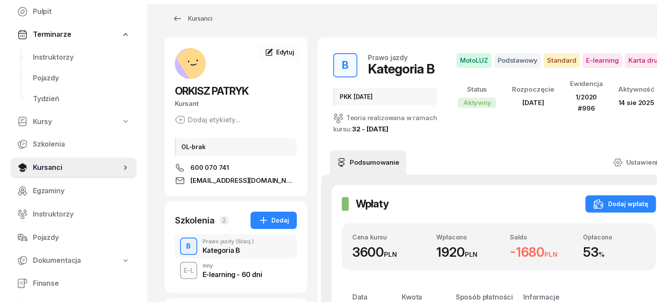
scroll to position [0, 0]
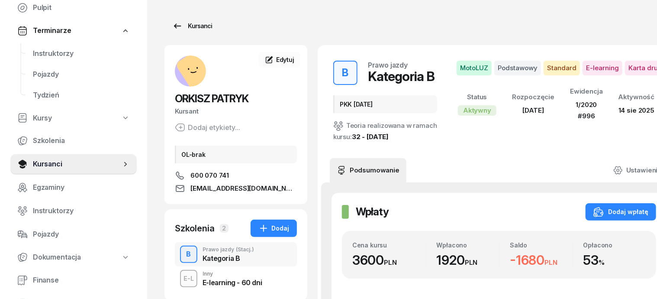
click at [183, 26] on div "Kursanci" at bounding box center [192, 26] width 40 height 10
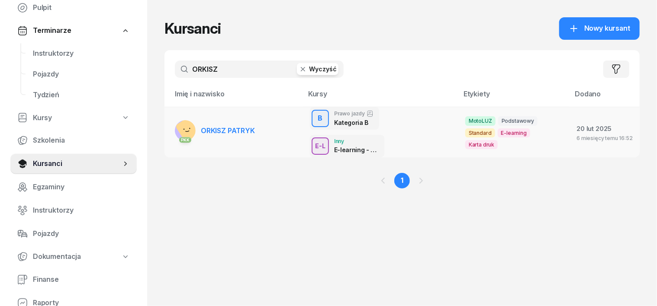
click at [175, 121] on rect at bounding box center [189, 129] width 29 height 29
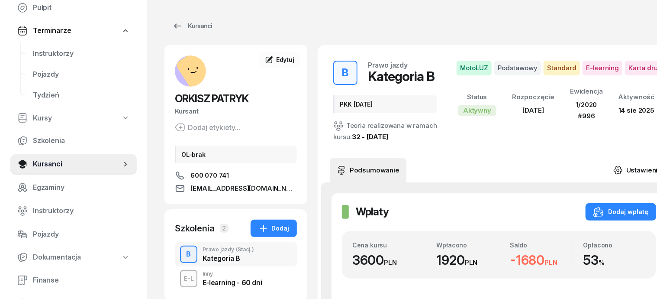
click at [613, 168] on icon at bounding box center [618, 170] width 10 height 10
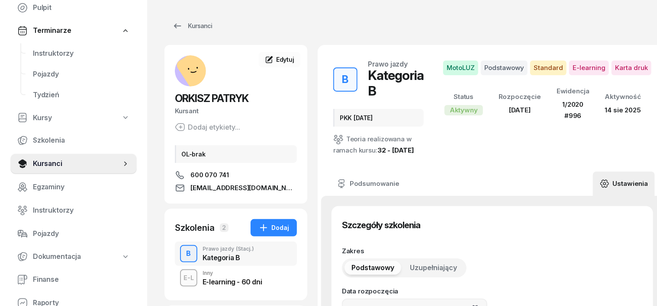
type input "[DATE]"
type input "PKK [DATE]"
type input "02520"
type input "34111"
type input "80523"
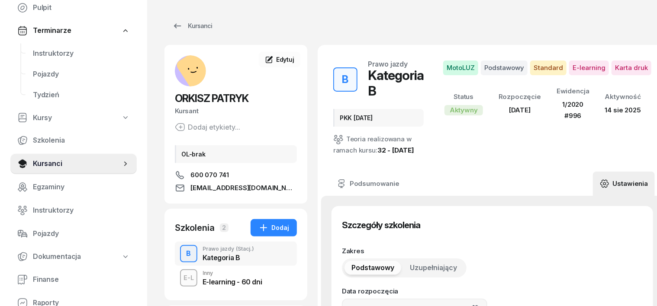
type input "89122"
type input "1/2020"
type input "996"
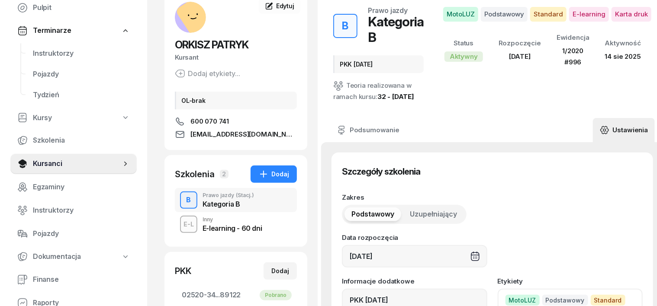
click at [379, 245] on div "[DATE]" at bounding box center [414, 256] width 145 height 23
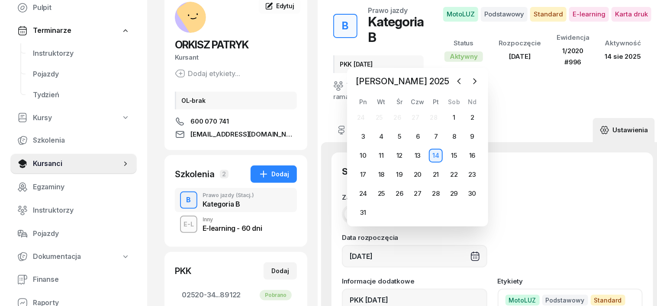
click at [567, 207] on div "Zakres Podstawowy Uzupełniający" at bounding box center [492, 209] width 301 height 30
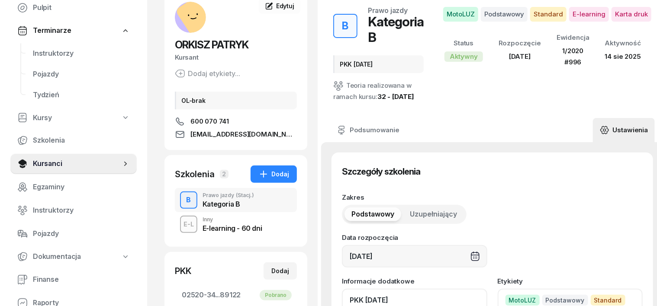
click at [390, 289] on input "PKK [DATE]" at bounding box center [414, 300] width 145 height 23
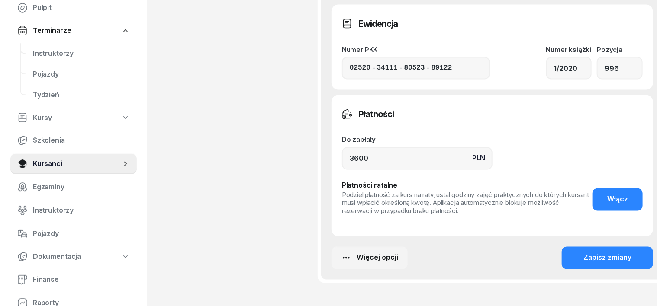
scroll to position [703, 0]
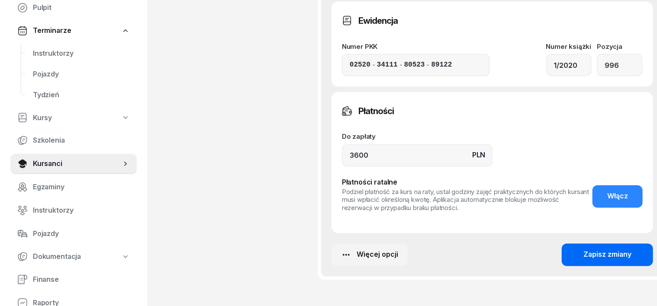
type input "PKK [DATE], ZMIANA CENY KURSU NA 3600,- SIERPIEŃ 2025"
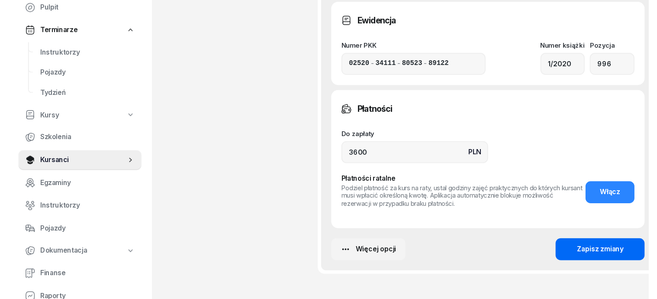
scroll to position [0, 0]
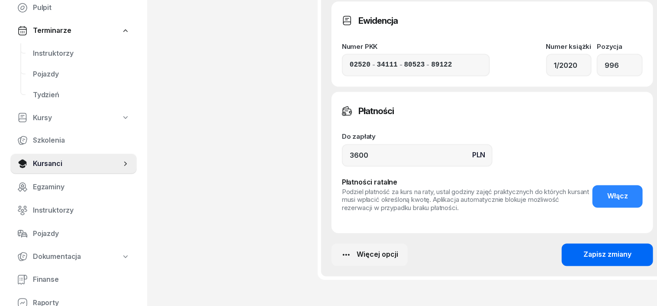
click at [589, 250] on div "Zapisz zmiany" at bounding box center [607, 255] width 48 height 11
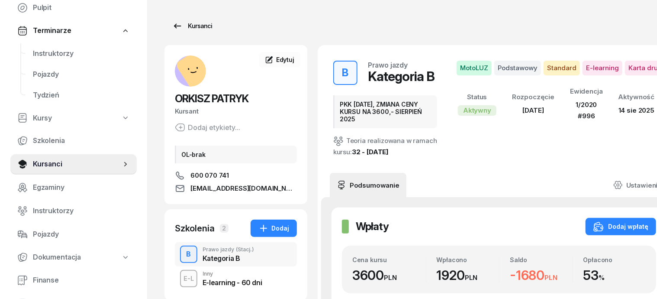
click at [181, 24] on div "Kursanci" at bounding box center [192, 26] width 40 height 10
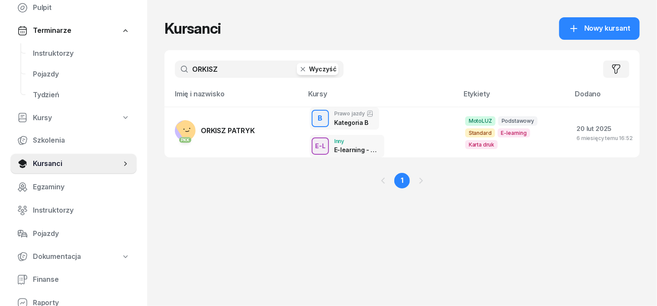
click at [299, 69] on icon "button" at bounding box center [303, 69] width 9 height 9
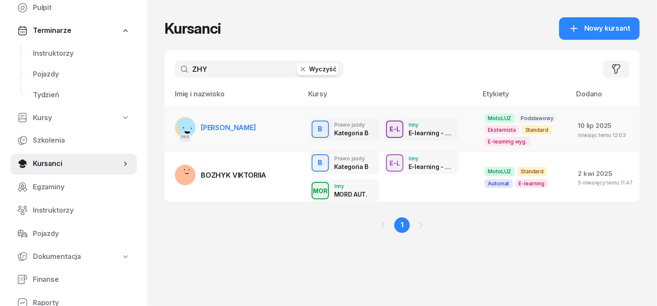
type input "ZHY"
click at [176, 123] on rect at bounding box center [191, 129] width 31 height 31
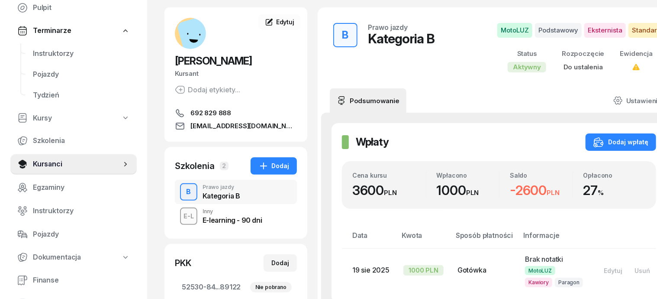
scroll to position [54, 0]
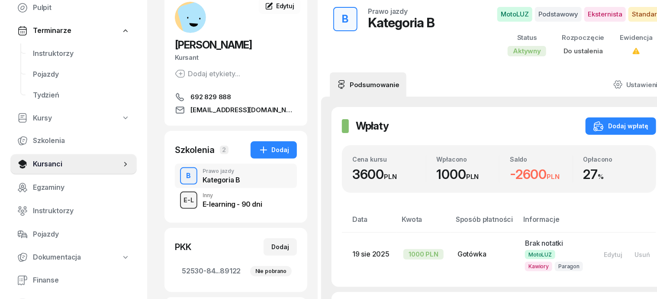
click at [180, 200] on div "E-L" at bounding box center [188, 199] width 17 height 11
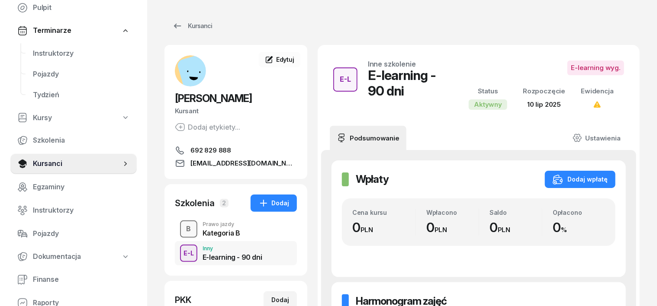
click at [183, 229] on div "B" at bounding box center [189, 229] width 12 height 15
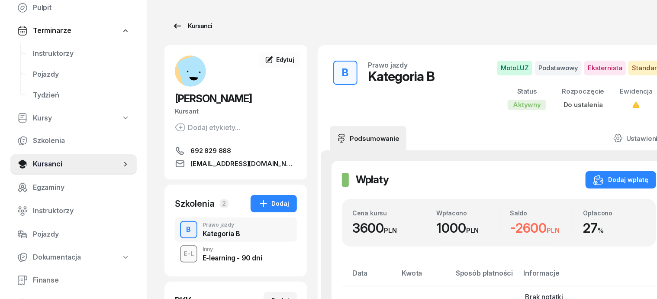
click at [185, 24] on div "Kursanci" at bounding box center [192, 26] width 40 height 10
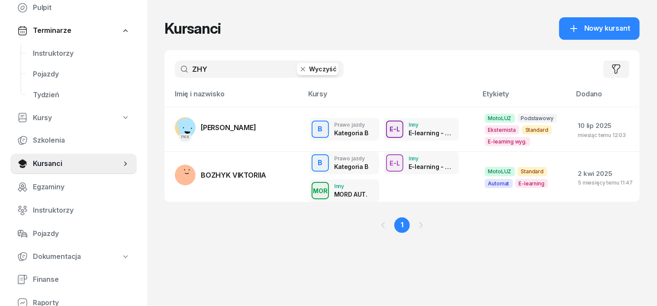
click at [299, 66] on icon "button" at bounding box center [303, 69] width 9 height 9
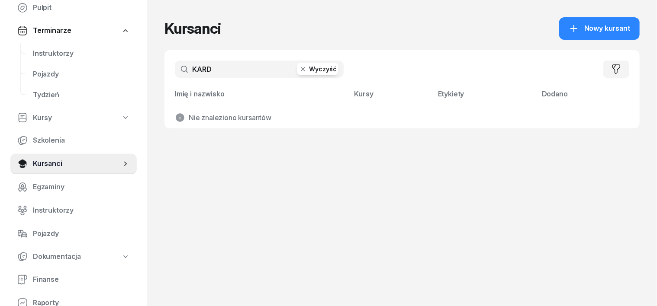
click at [185, 71] on input "KARD" at bounding box center [259, 69] width 169 height 17
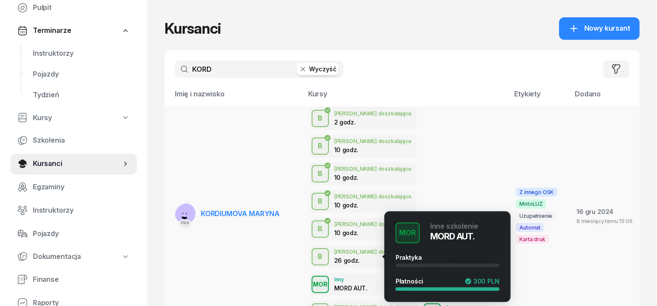
type input "KORD"
click at [422, 305] on div "MOR" at bounding box center [433, 312] width 22 height 11
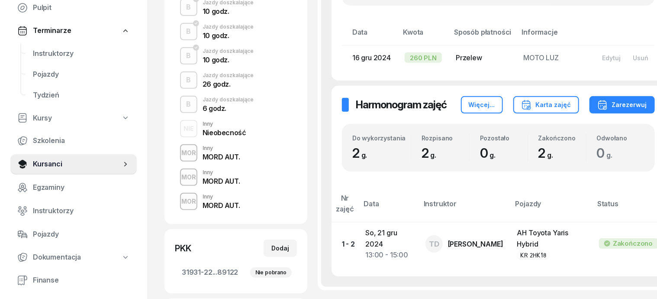
scroll to position [270, 0]
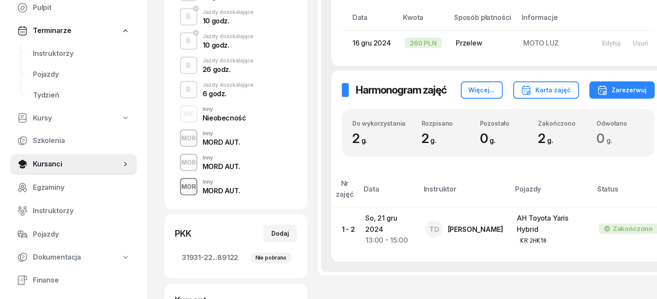
click at [178, 187] on div "MOR" at bounding box center [189, 186] width 22 height 11
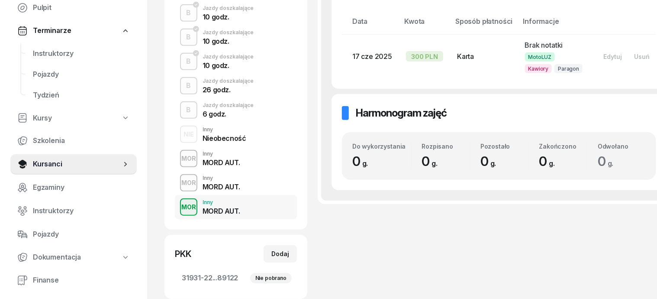
scroll to position [271, 0]
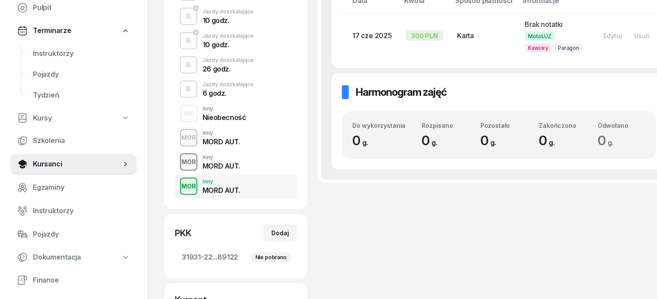
click at [178, 158] on div "MOR" at bounding box center [189, 161] width 22 height 11
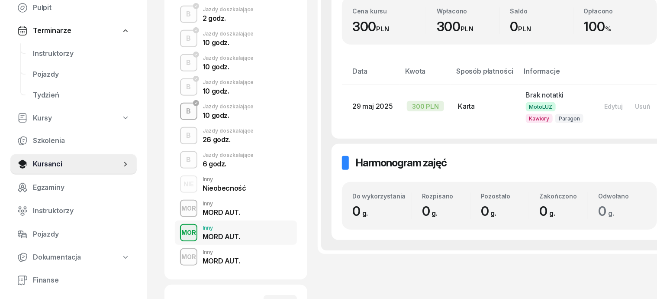
scroll to position [216, 0]
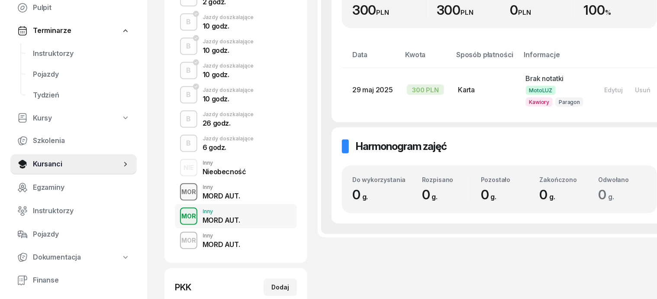
click at [178, 187] on div "MOR" at bounding box center [189, 191] width 22 height 11
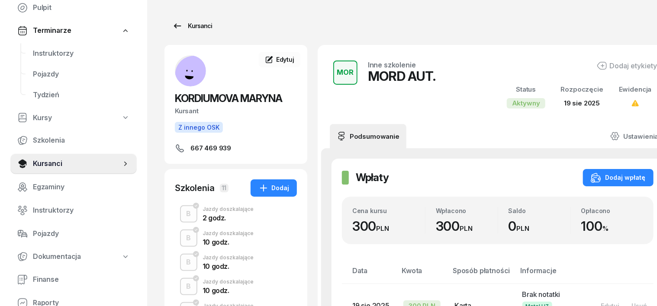
click at [187, 29] on div "Kursanci" at bounding box center [192, 26] width 40 height 10
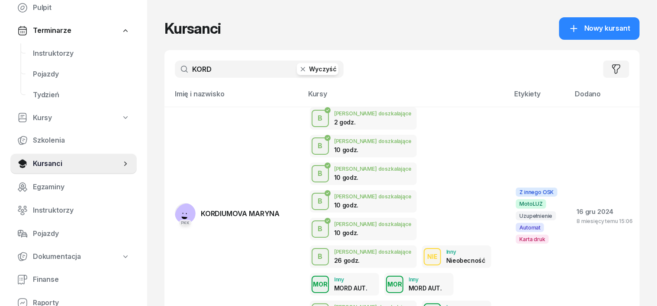
click at [299, 70] on icon "button" at bounding box center [303, 69] width 9 height 9
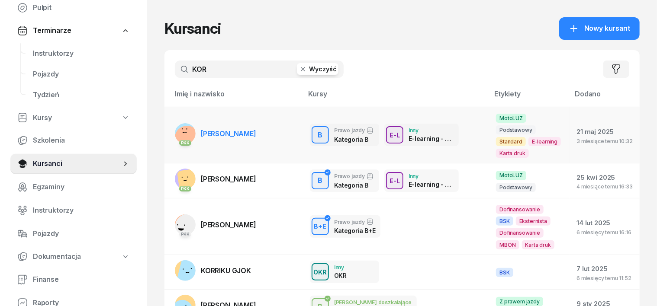
type input "KOR"
click at [173, 130] on rect at bounding box center [187, 138] width 35 height 35
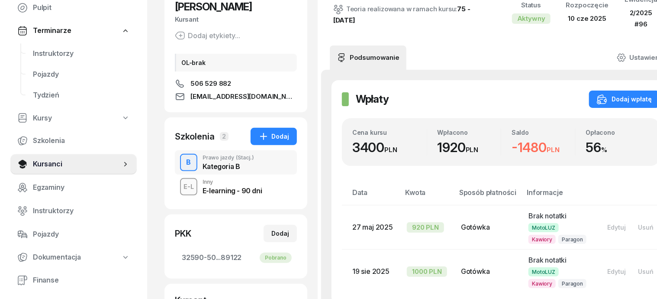
scroll to position [108, 0]
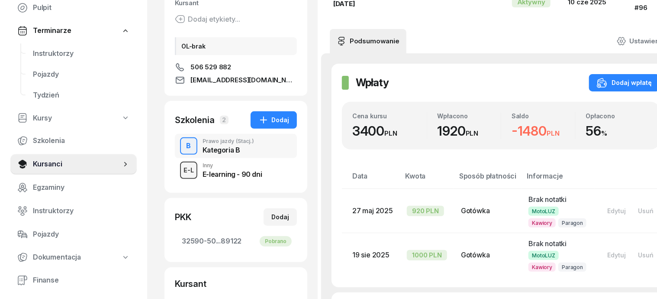
click at [180, 169] on div "E-L" at bounding box center [188, 169] width 17 height 11
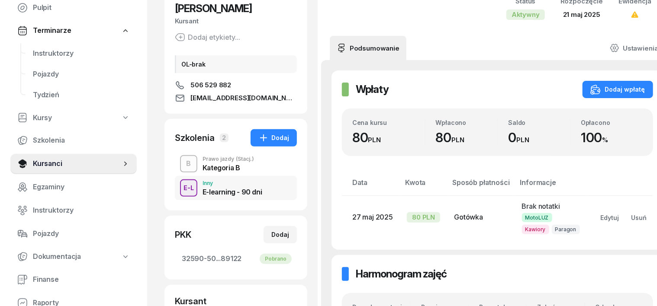
scroll to position [108, 0]
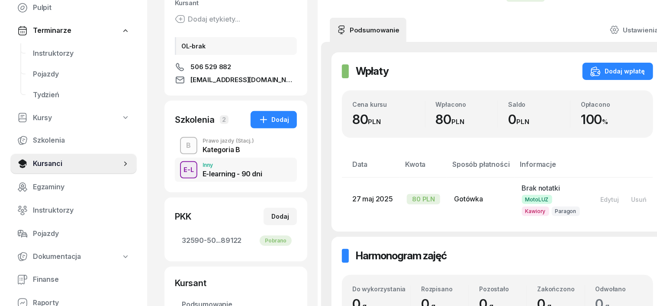
click at [183, 141] on div "B" at bounding box center [189, 146] width 12 height 15
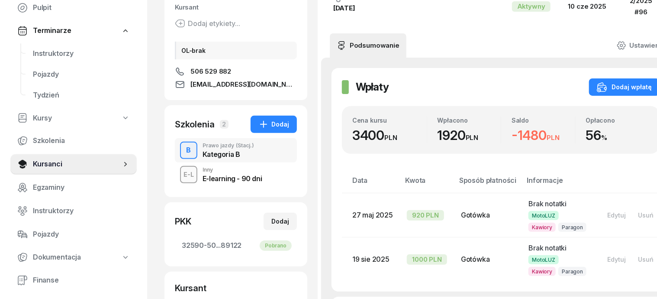
scroll to position [108, 0]
